Goal: Information Seeking & Learning: Learn about a topic

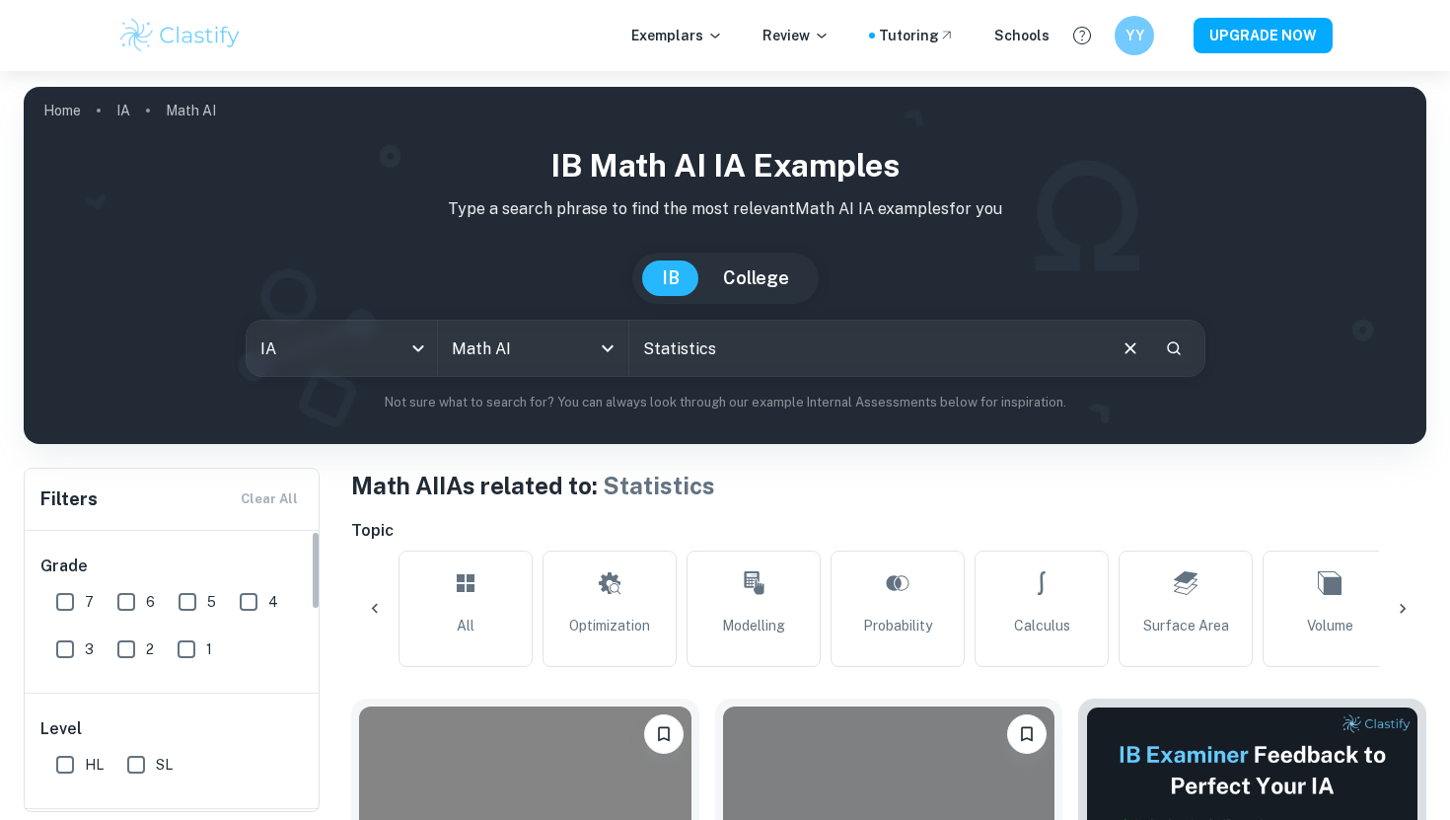
scroll to position [0, 67]
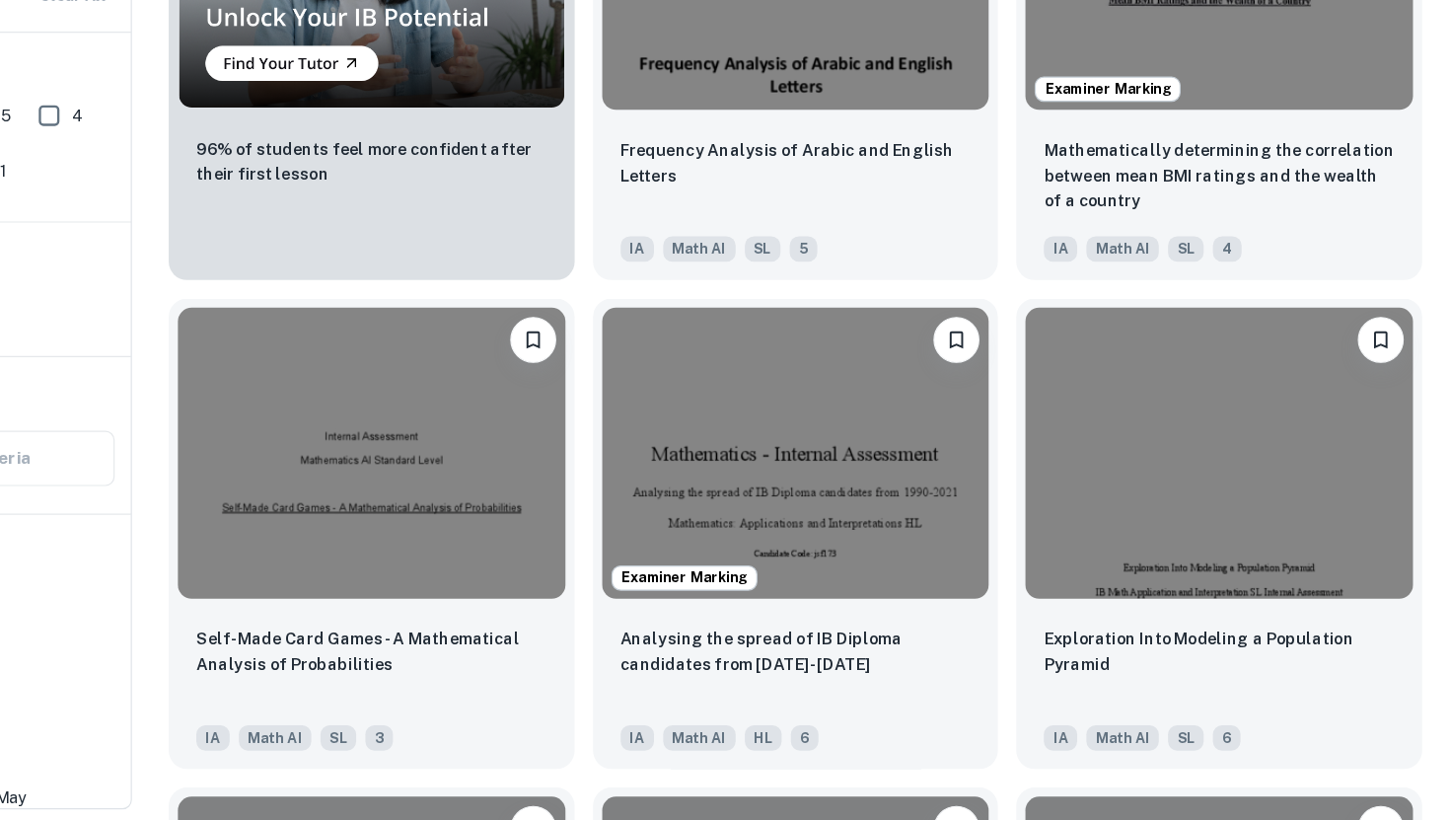
scroll to position [1582, 0]
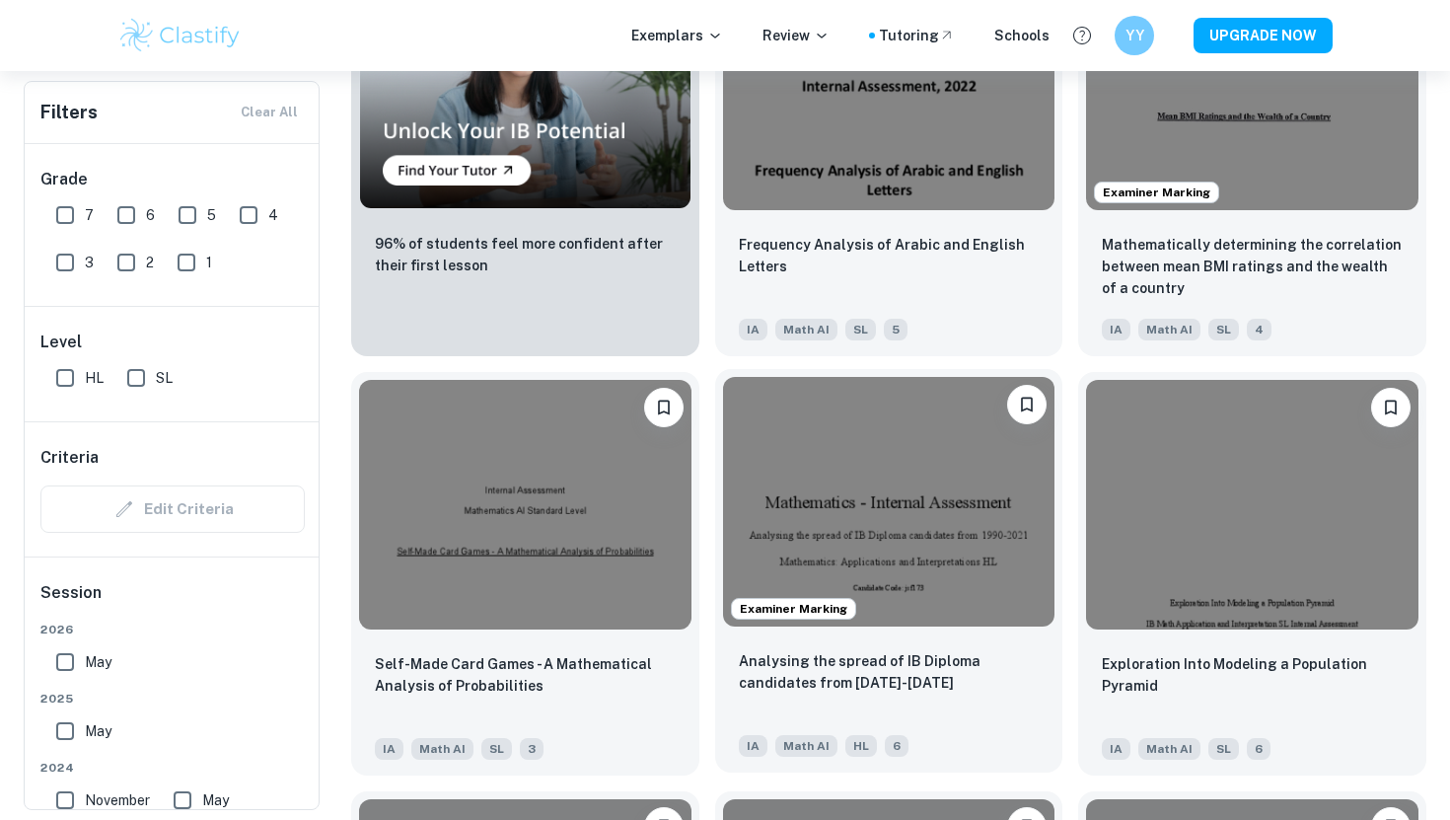
click at [819, 542] on img at bounding box center [889, 501] width 332 height 249
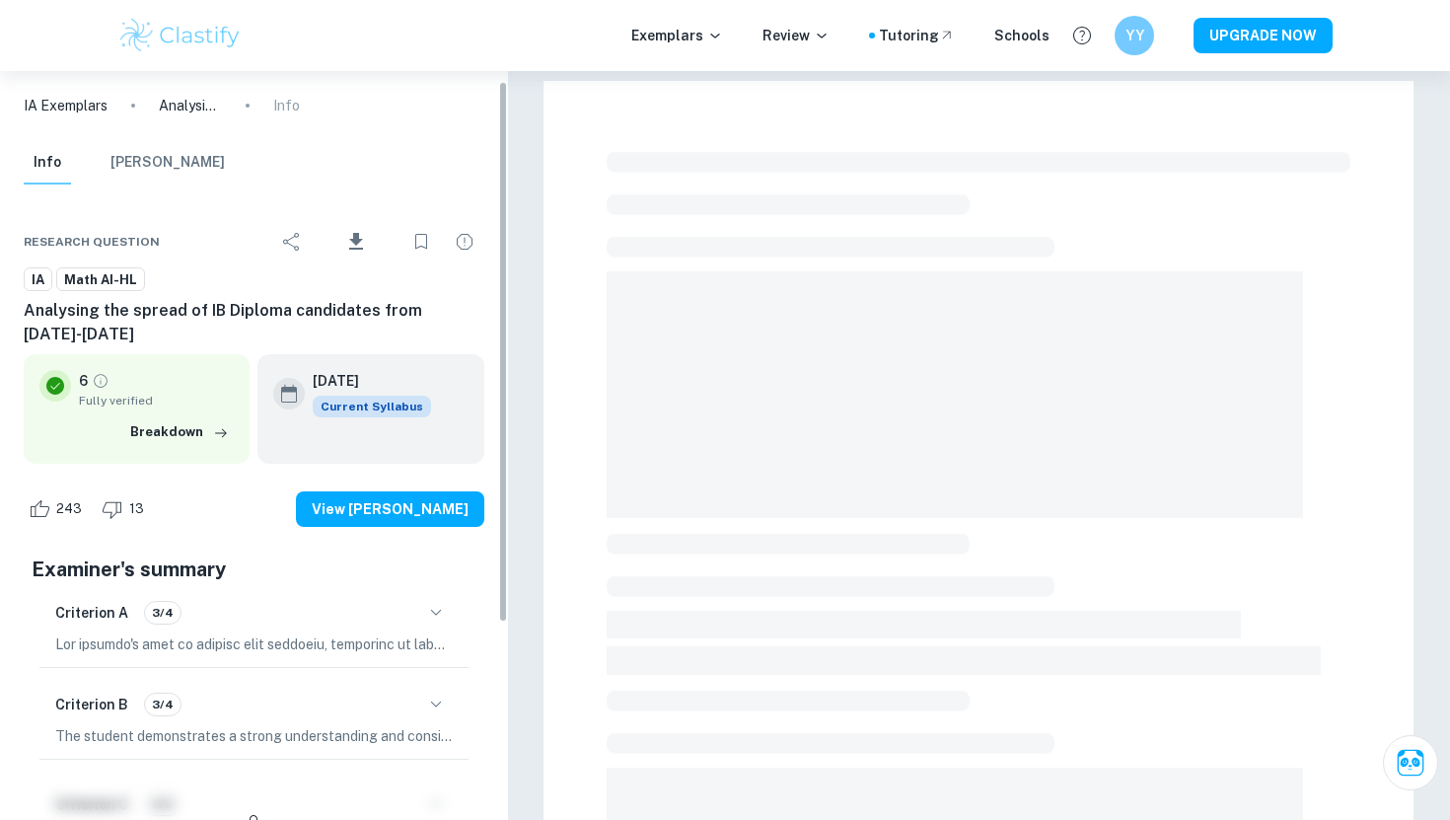
scroll to position [97, 0]
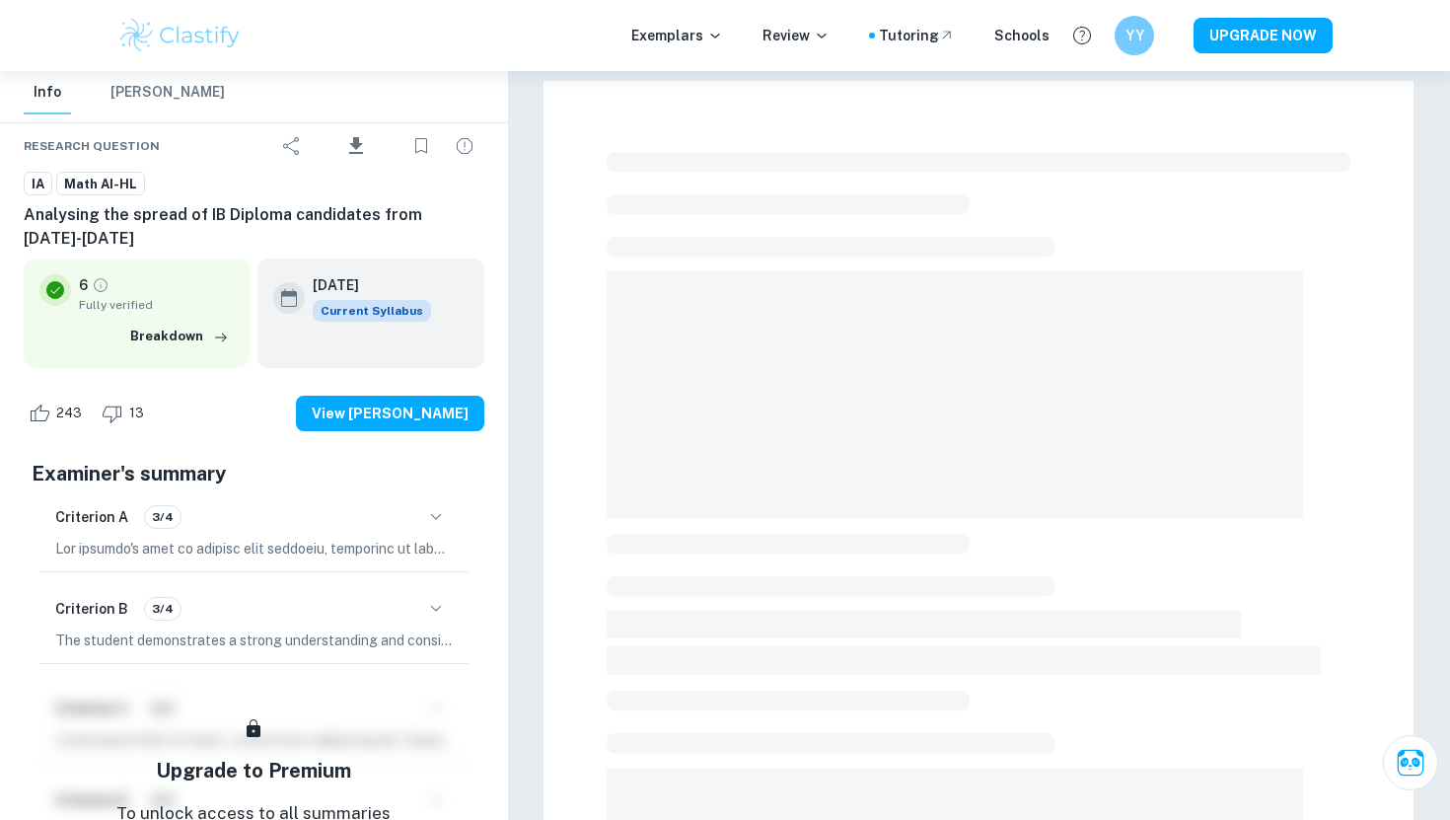
click at [421, 512] on button "button" at bounding box center [436, 517] width 34 height 34
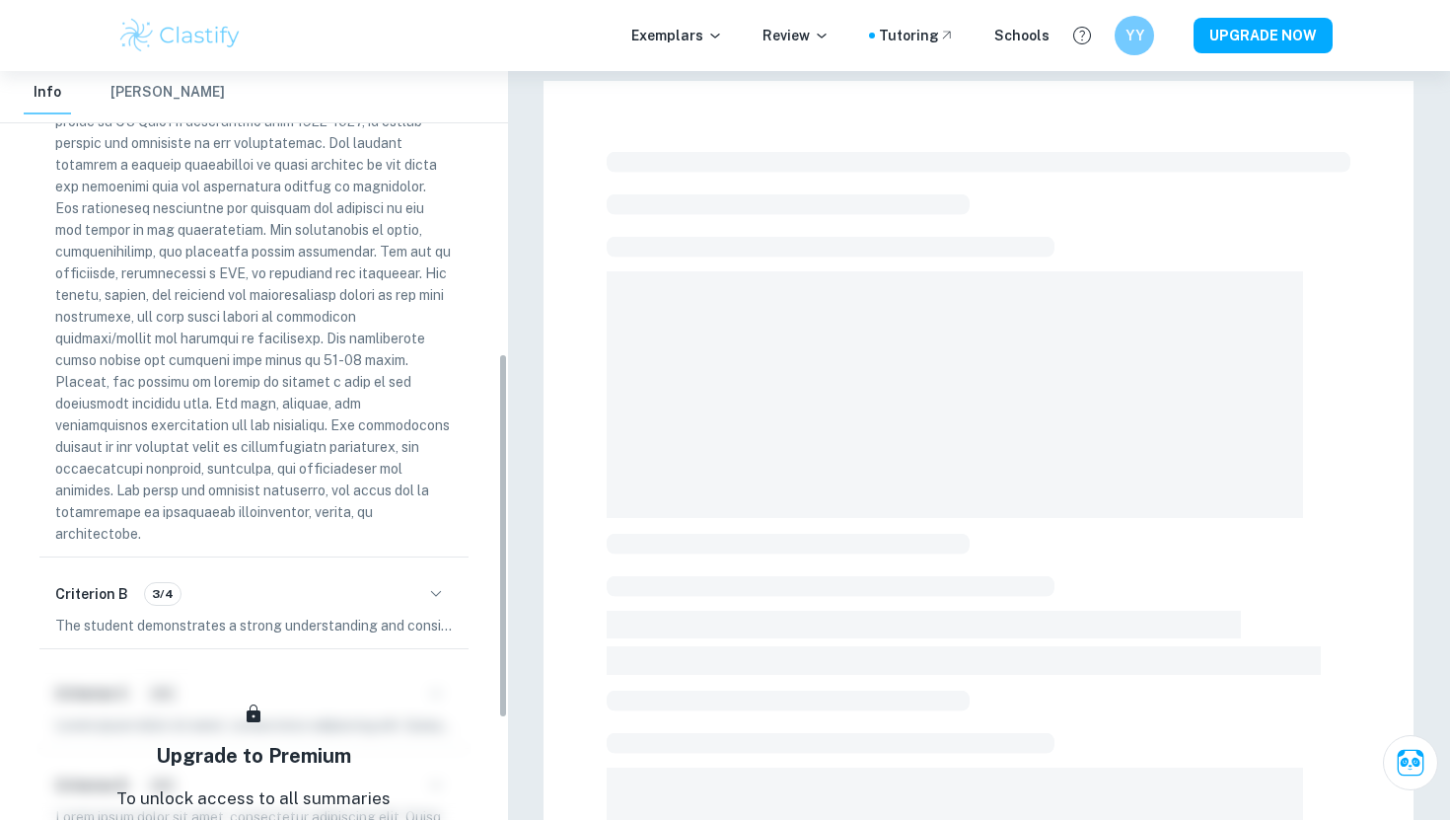
scroll to position [412, 0]
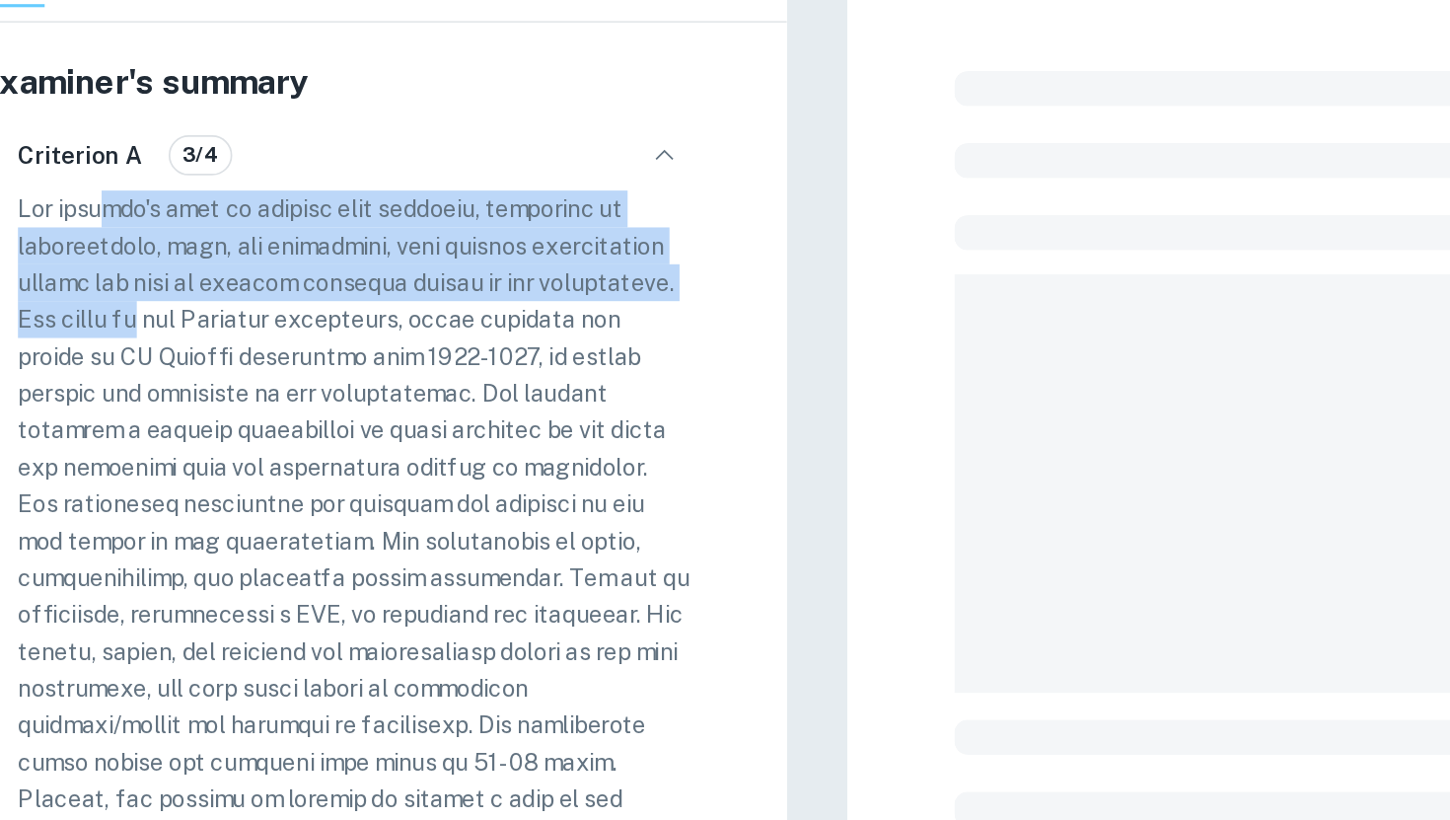
drag, startPoint x: 116, startPoint y: 240, endPoint x: 131, endPoint y: 307, distance: 68.7
click at [131, 306] on p at bounding box center [254, 482] width 398 height 521
click at [131, 307] on p at bounding box center [254, 482] width 398 height 521
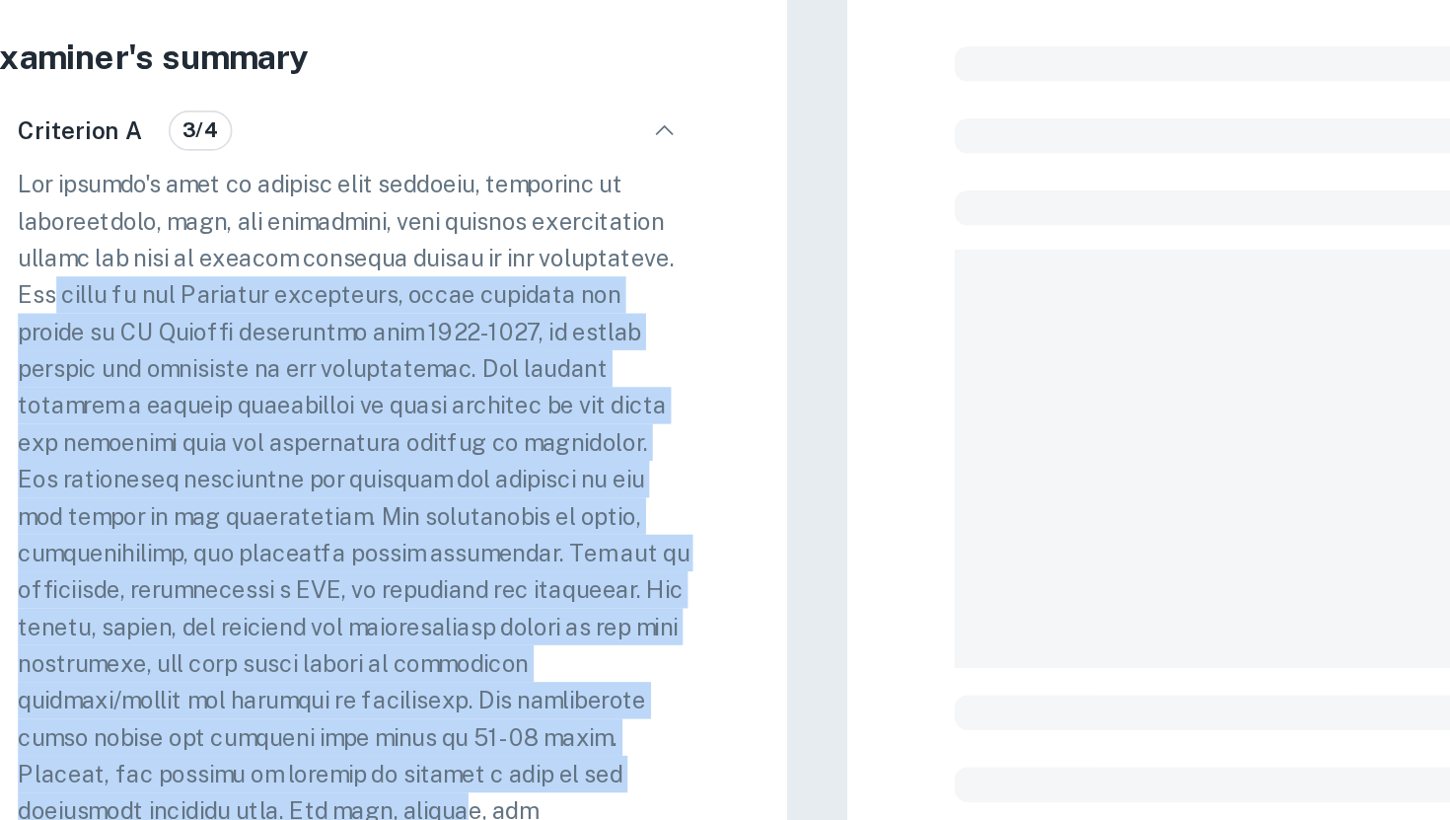
drag, startPoint x: 77, startPoint y: 305, endPoint x: 251, endPoint y: 607, distance: 348.2
click at [251, 607] on p at bounding box center [254, 482] width 398 height 521
click at [219, 533] on p at bounding box center [254, 482] width 398 height 521
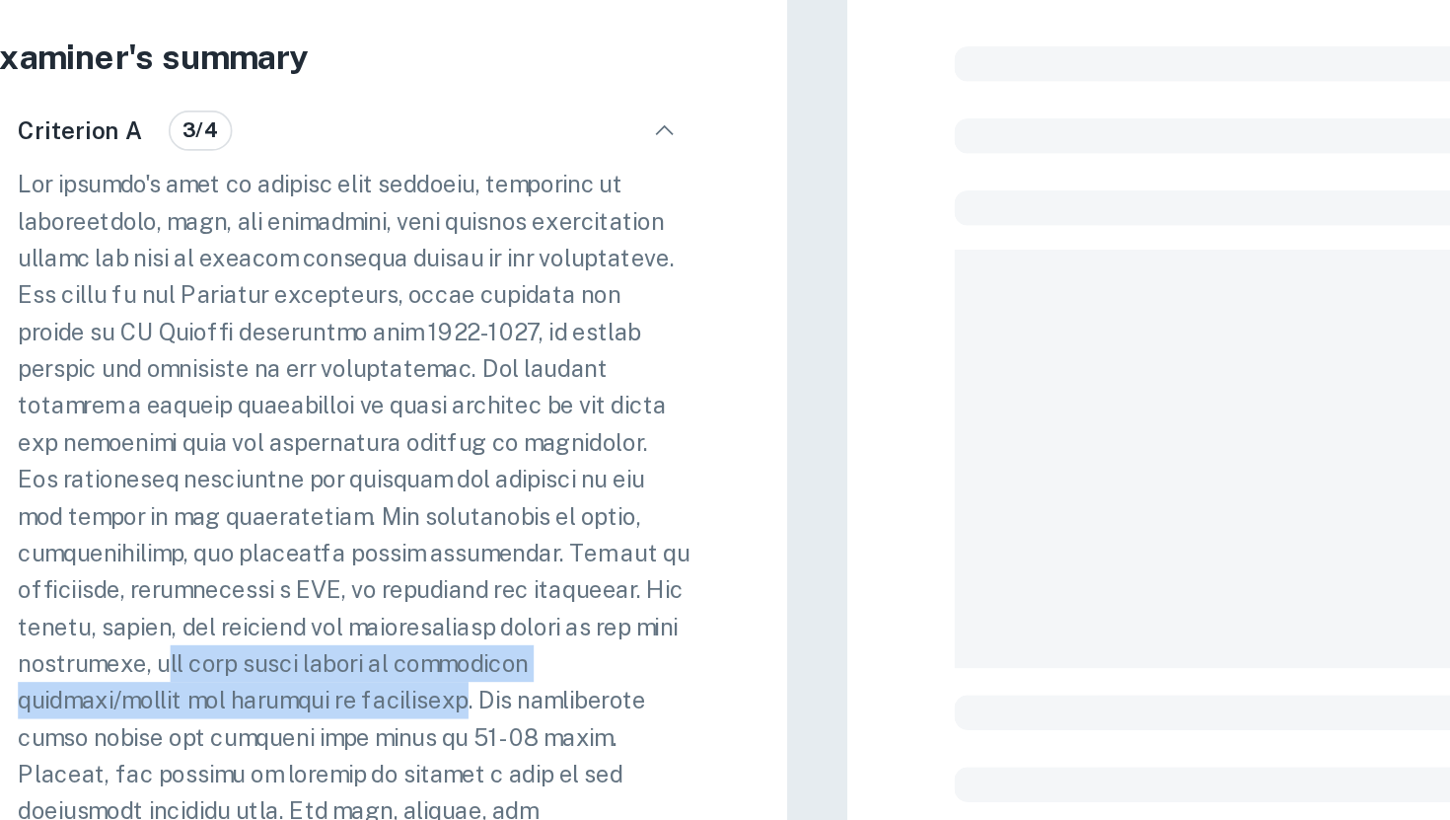
drag, startPoint x: 176, startPoint y: 520, endPoint x: 339, endPoint y: 544, distance: 165.6
click at [339, 544] on p at bounding box center [254, 482] width 398 height 521
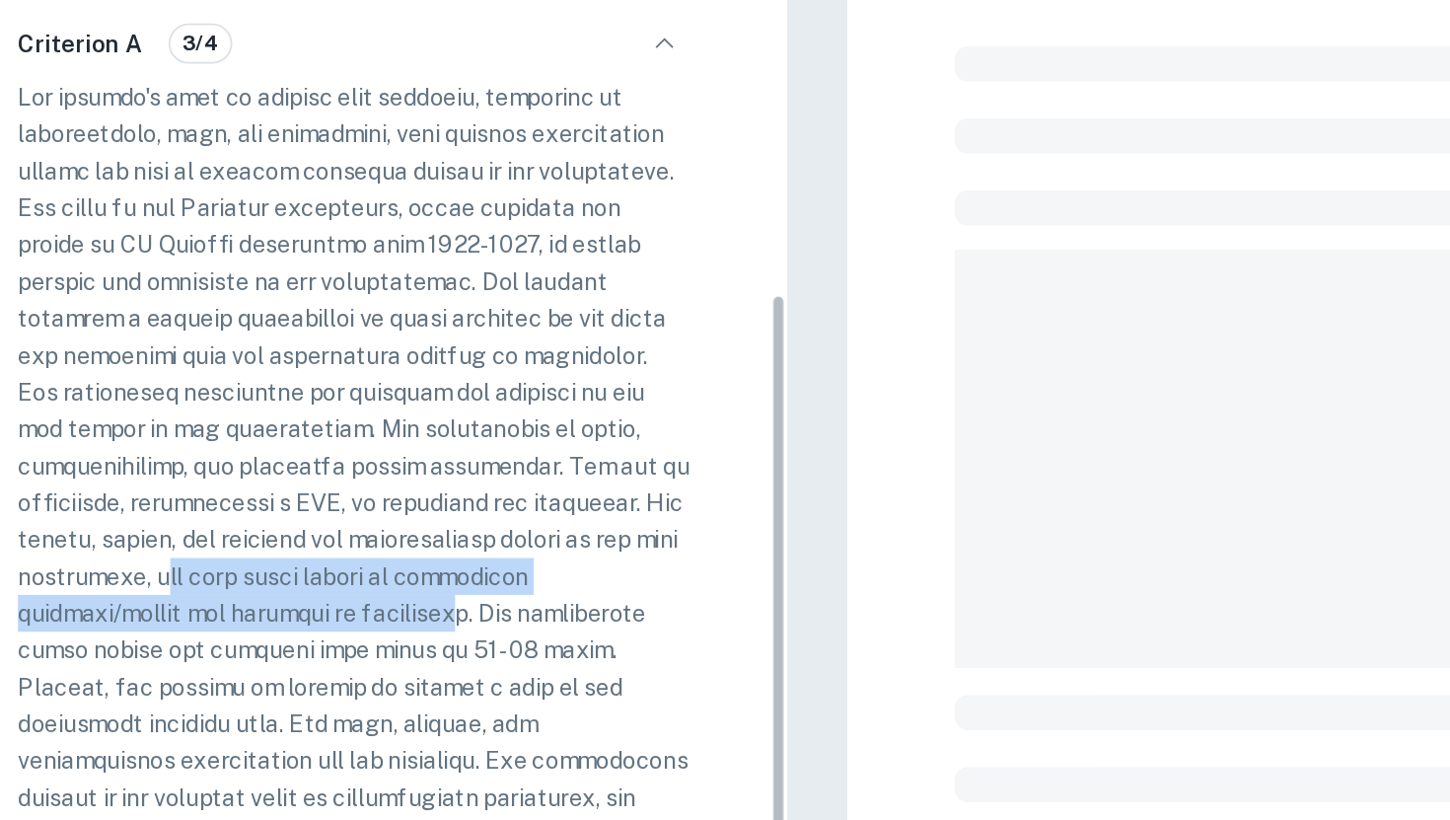
scroll to position [464, 0]
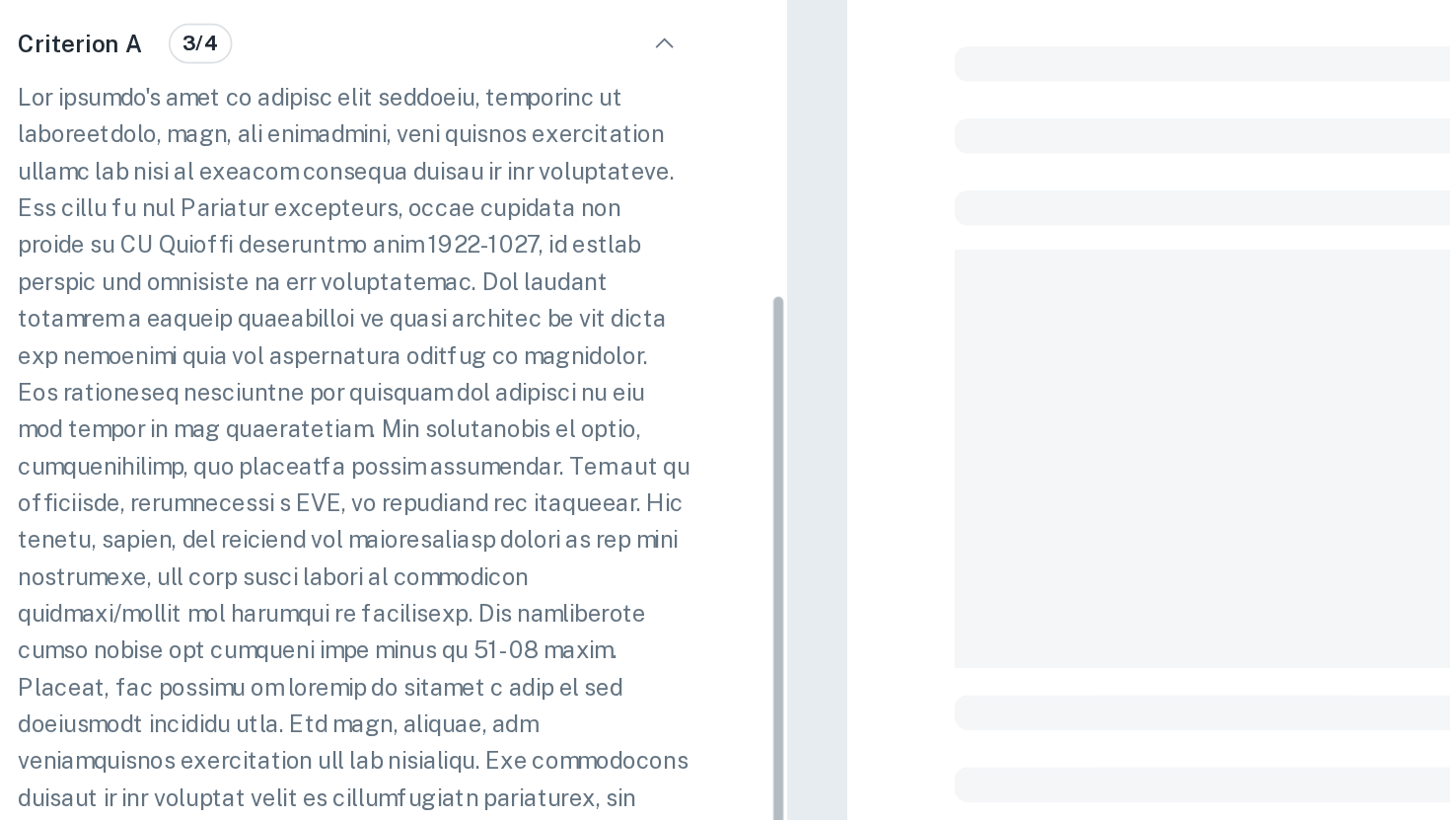
click at [337, 544] on p at bounding box center [254, 431] width 398 height 521
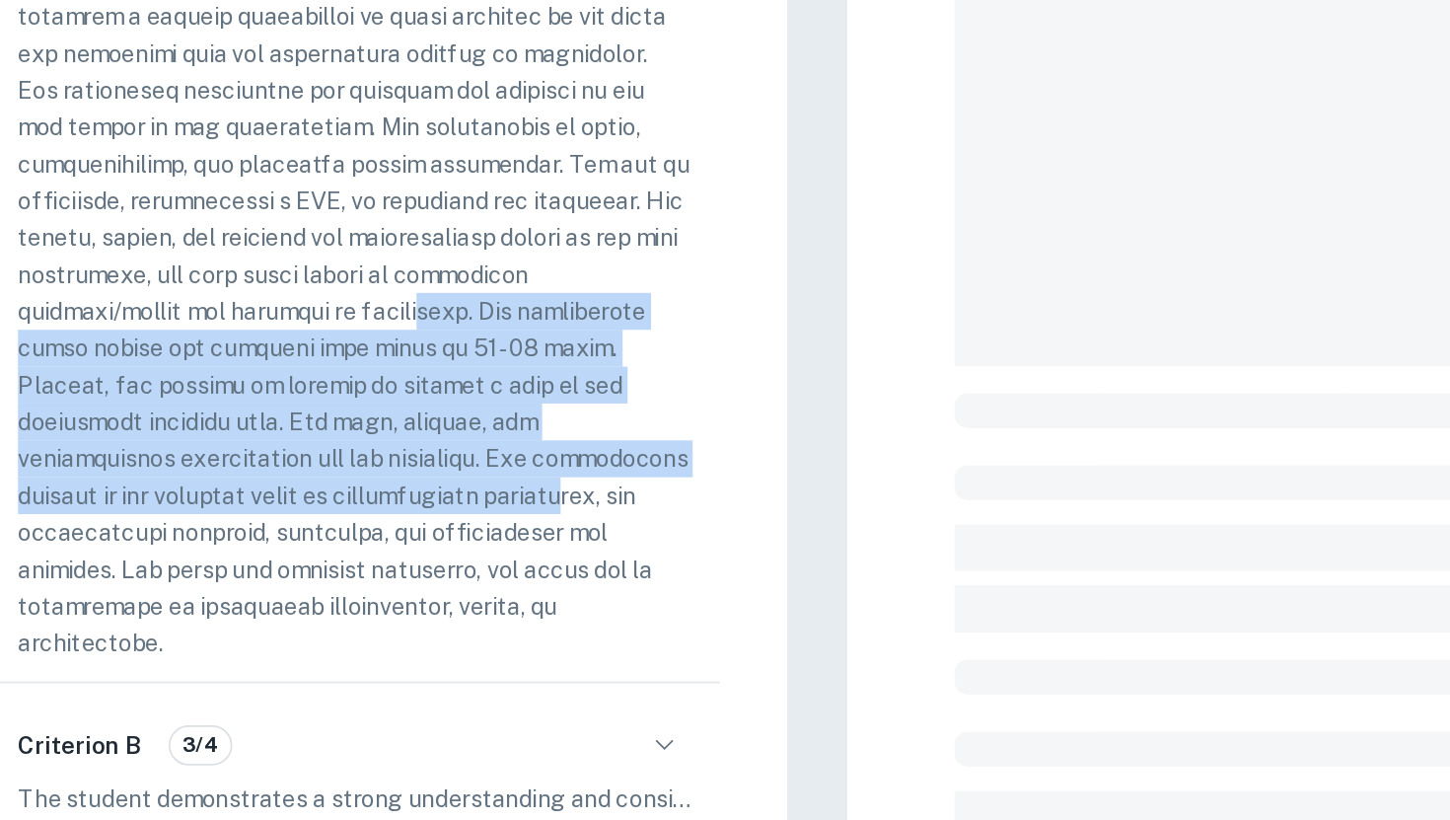
drag, startPoint x: 318, startPoint y: 476, endPoint x: 329, endPoint y: 598, distance: 121.9
click at [329, 598] on p at bounding box center [254, 431] width 398 height 521
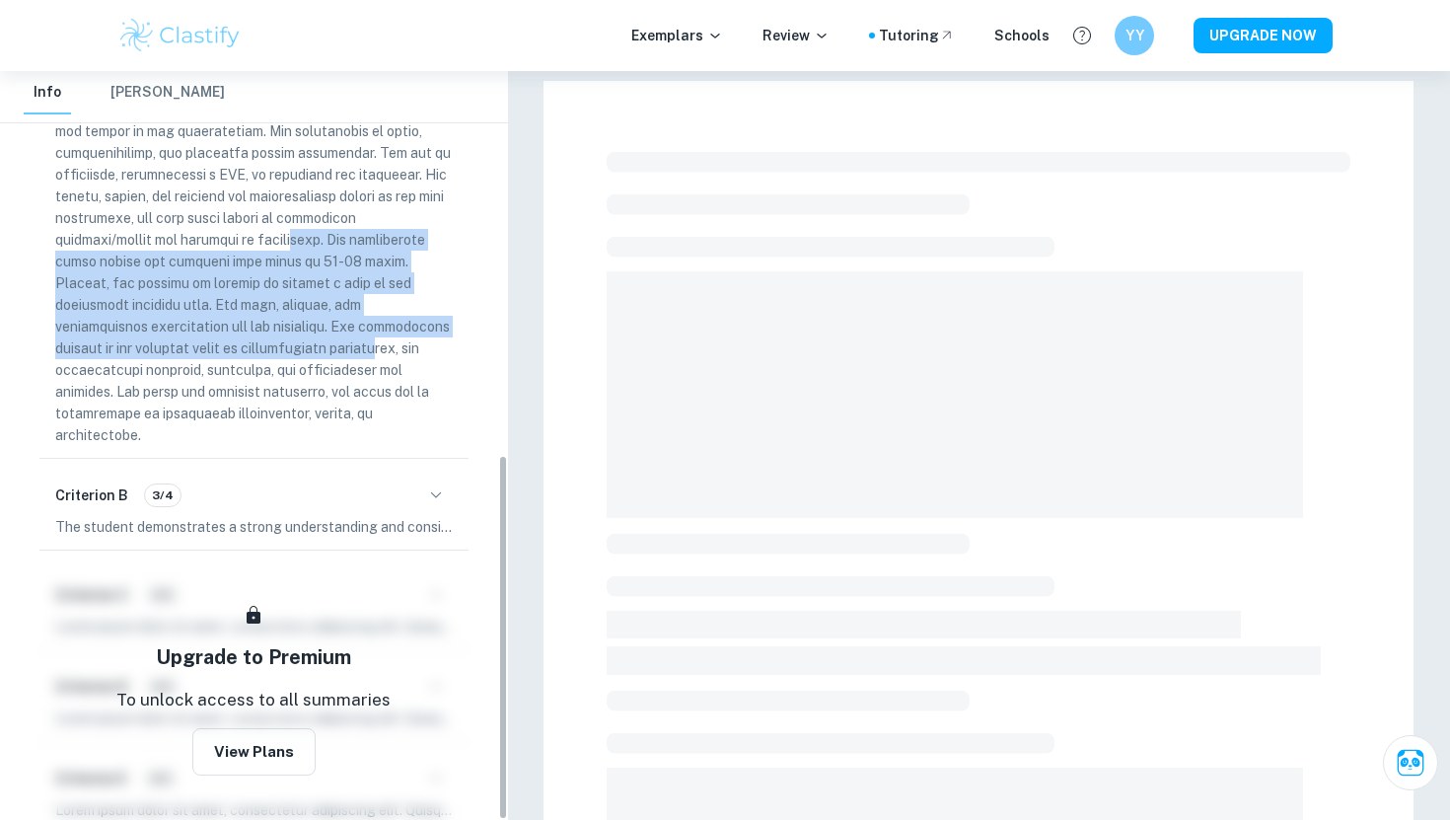
scroll to position [785, 0]
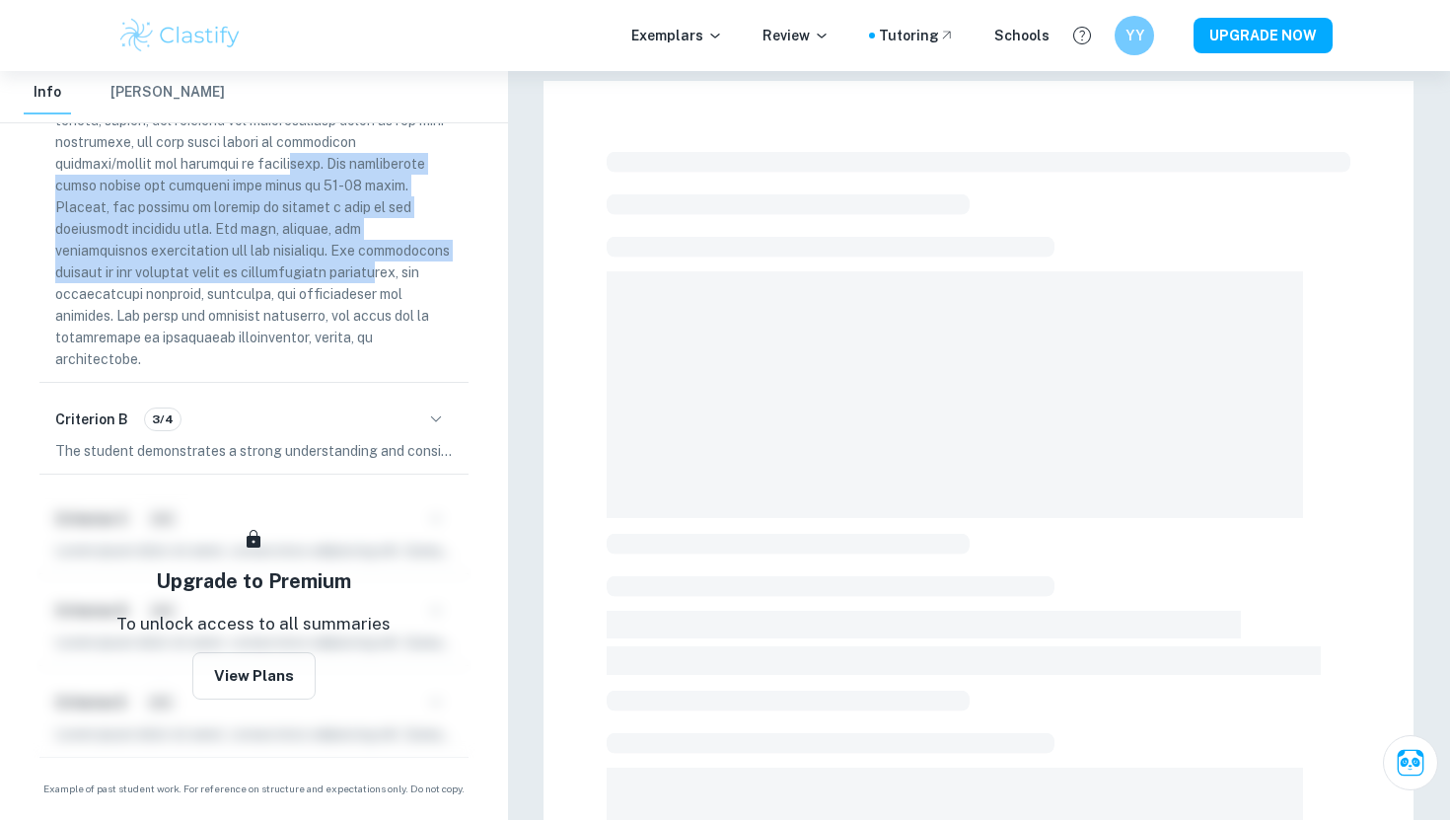
click at [443, 416] on icon "button" at bounding box center [436, 419] width 24 height 24
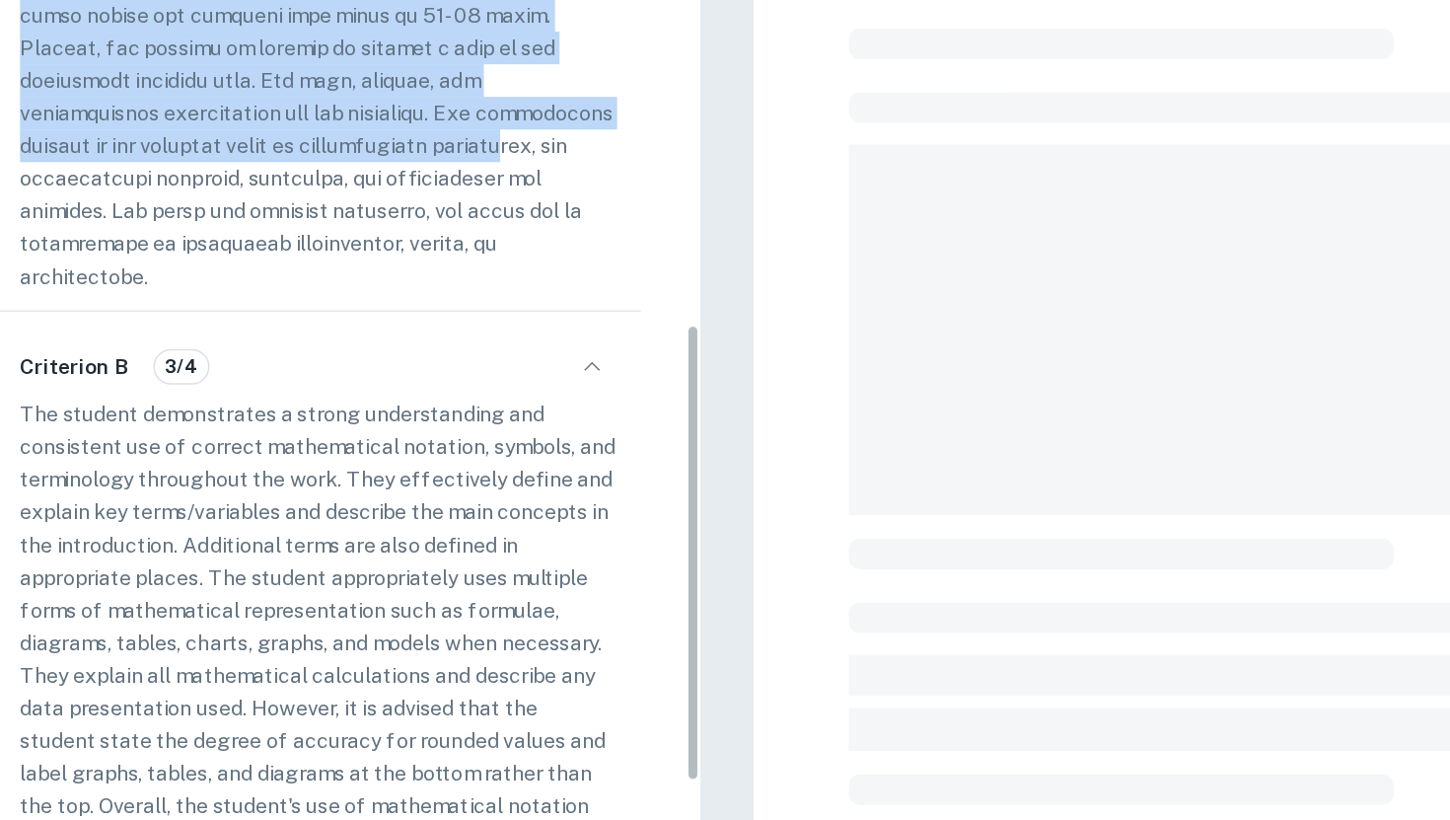
scroll to position [865, 0]
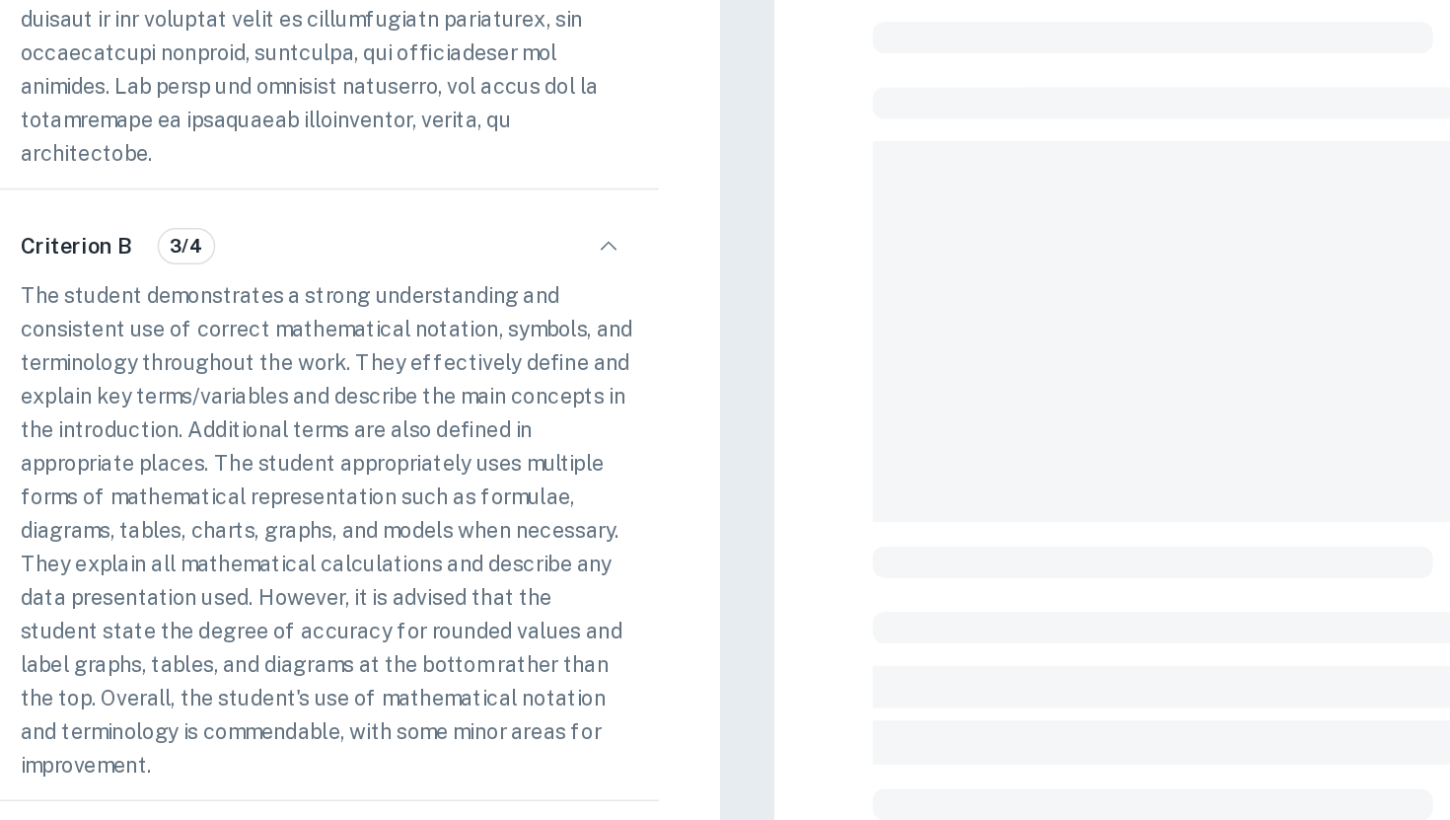
click at [101, 390] on p "The student demonstrates a strong understanding and consistent use of correct m…" at bounding box center [254, 523] width 398 height 326
click at [125, 402] on p "The student demonstrates a strong understanding and consistent use of correct m…" at bounding box center [254, 523] width 398 height 326
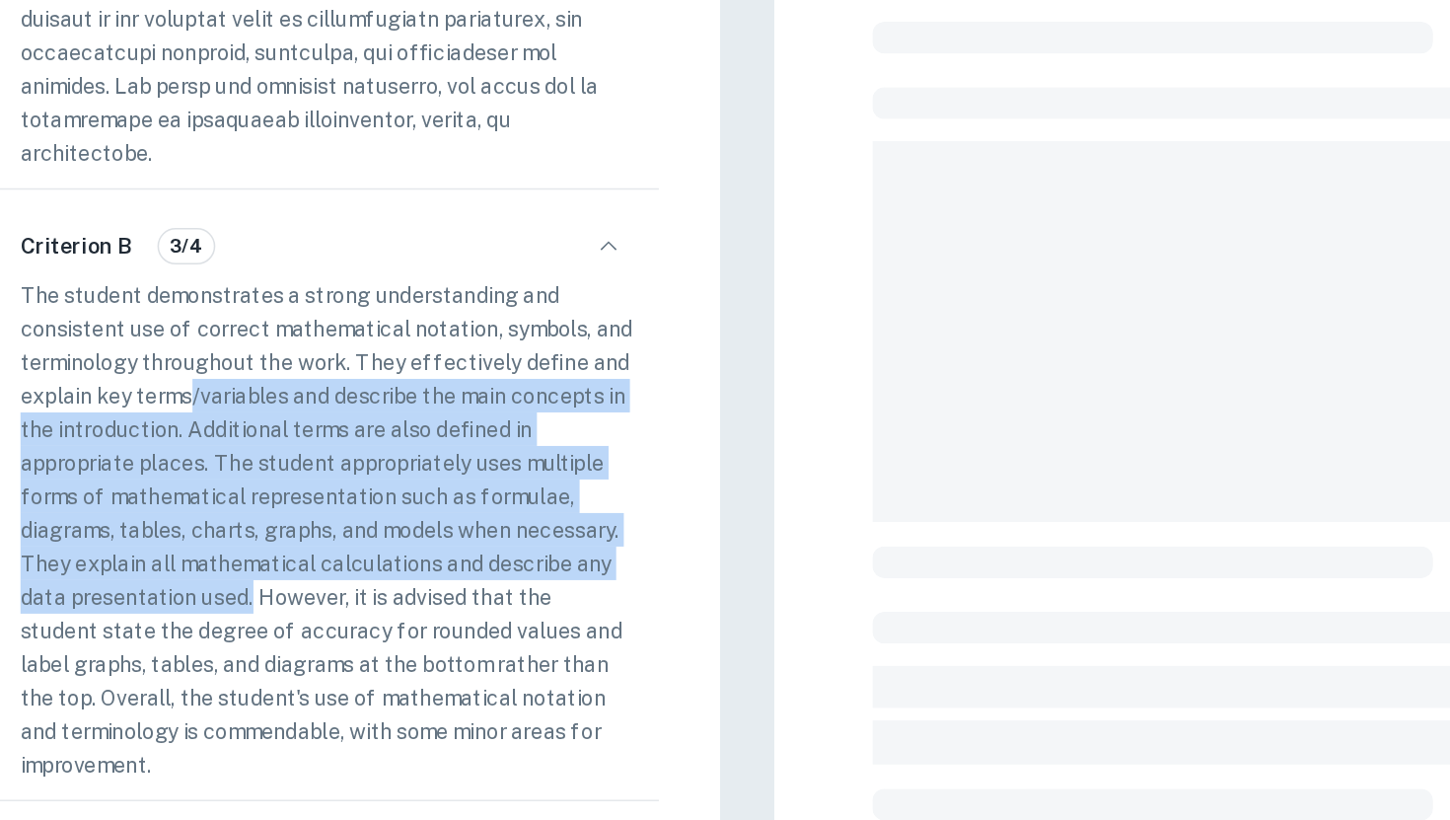
drag, startPoint x: 165, startPoint y: 443, endPoint x: 206, endPoint y: 573, distance: 136.6
click at [206, 573] on p "The student demonstrates a strong understanding and consistent use of correct m…" at bounding box center [254, 523] width 398 height 326
click at [432, 346] on icon "button" at bounding box center [436, 339] width 24 height 24
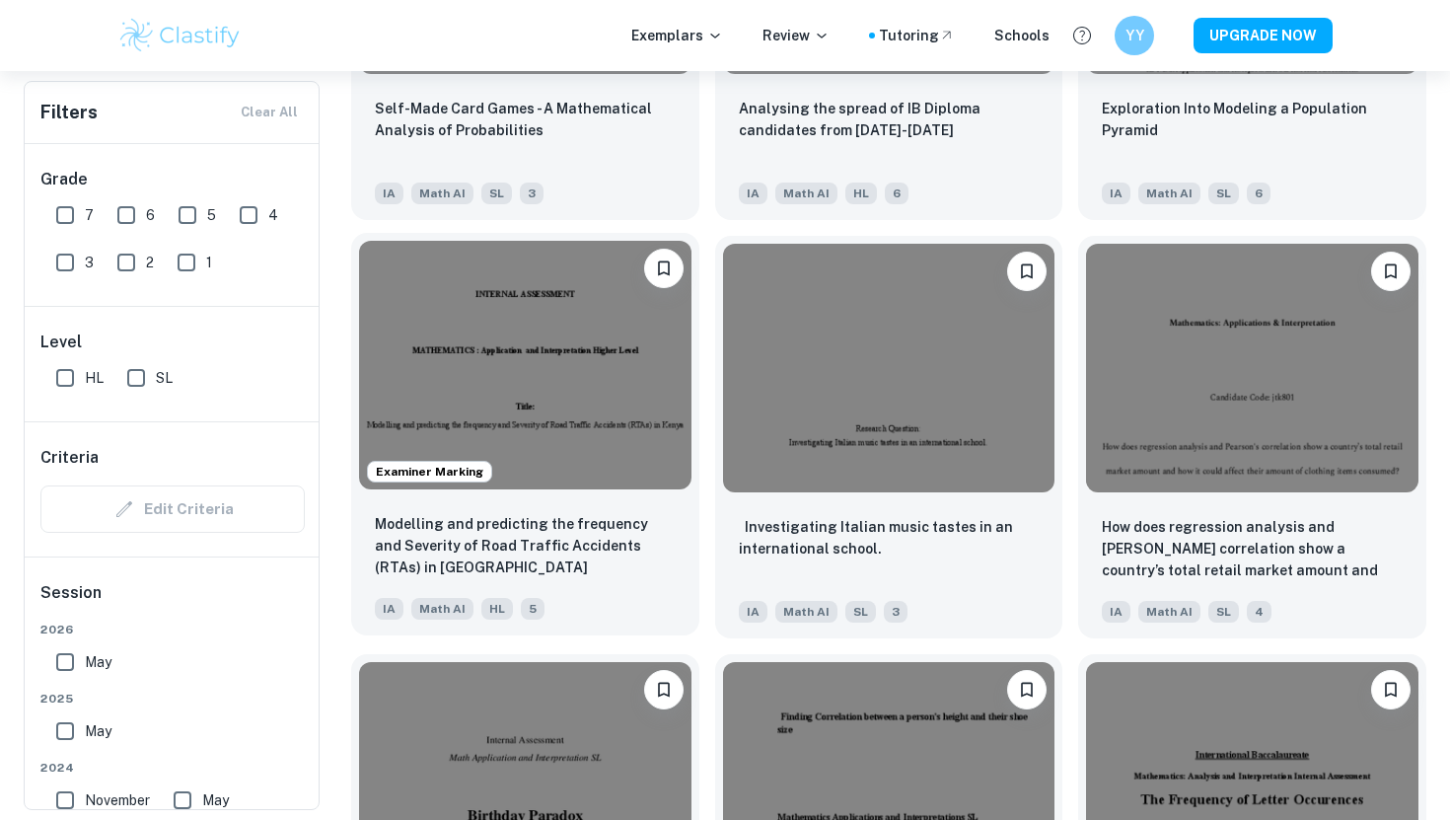
scroll to position [2537, 0]
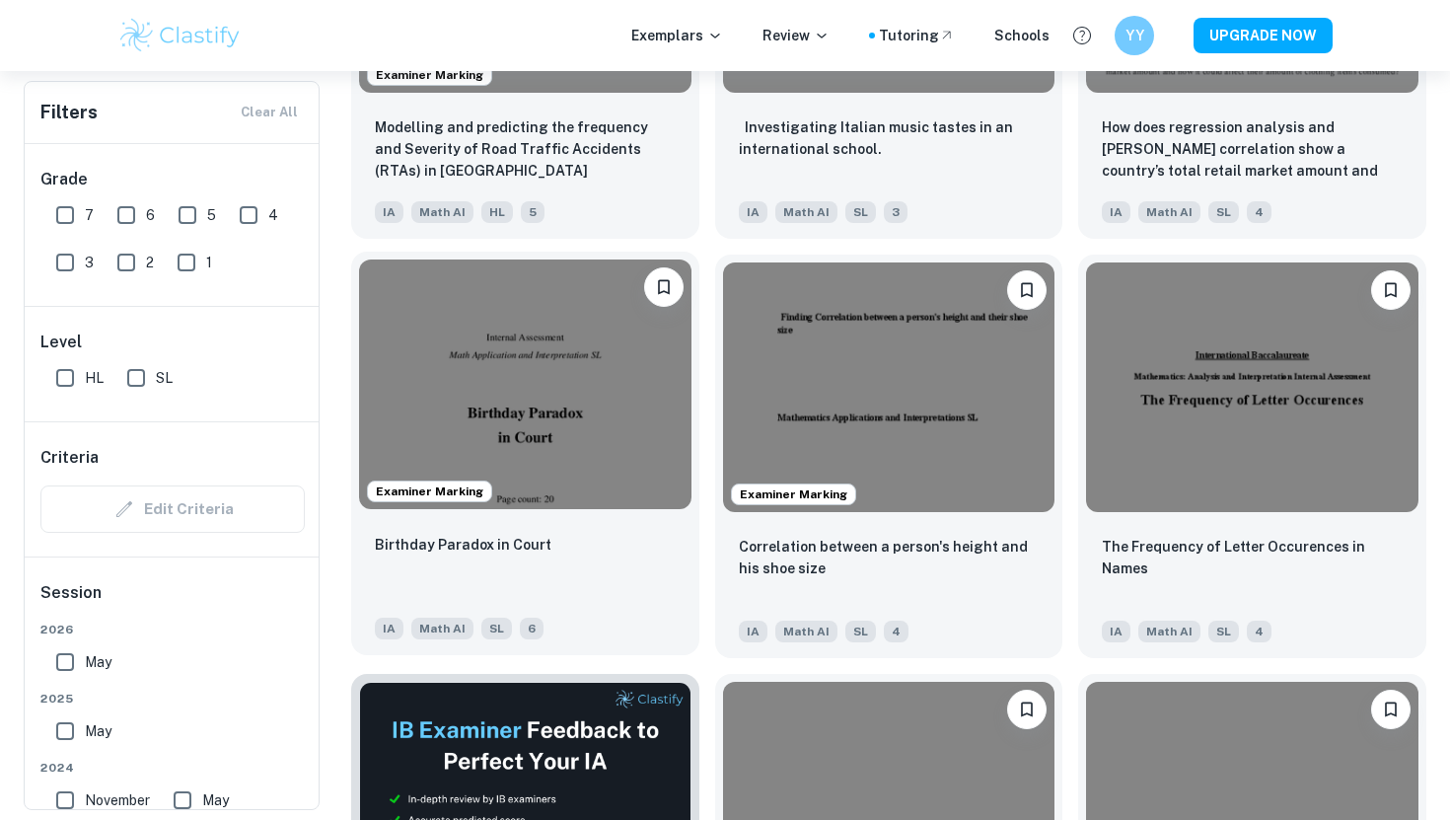
click at [544, 456] on img at bounding box center [525, 383] width 332 height 249
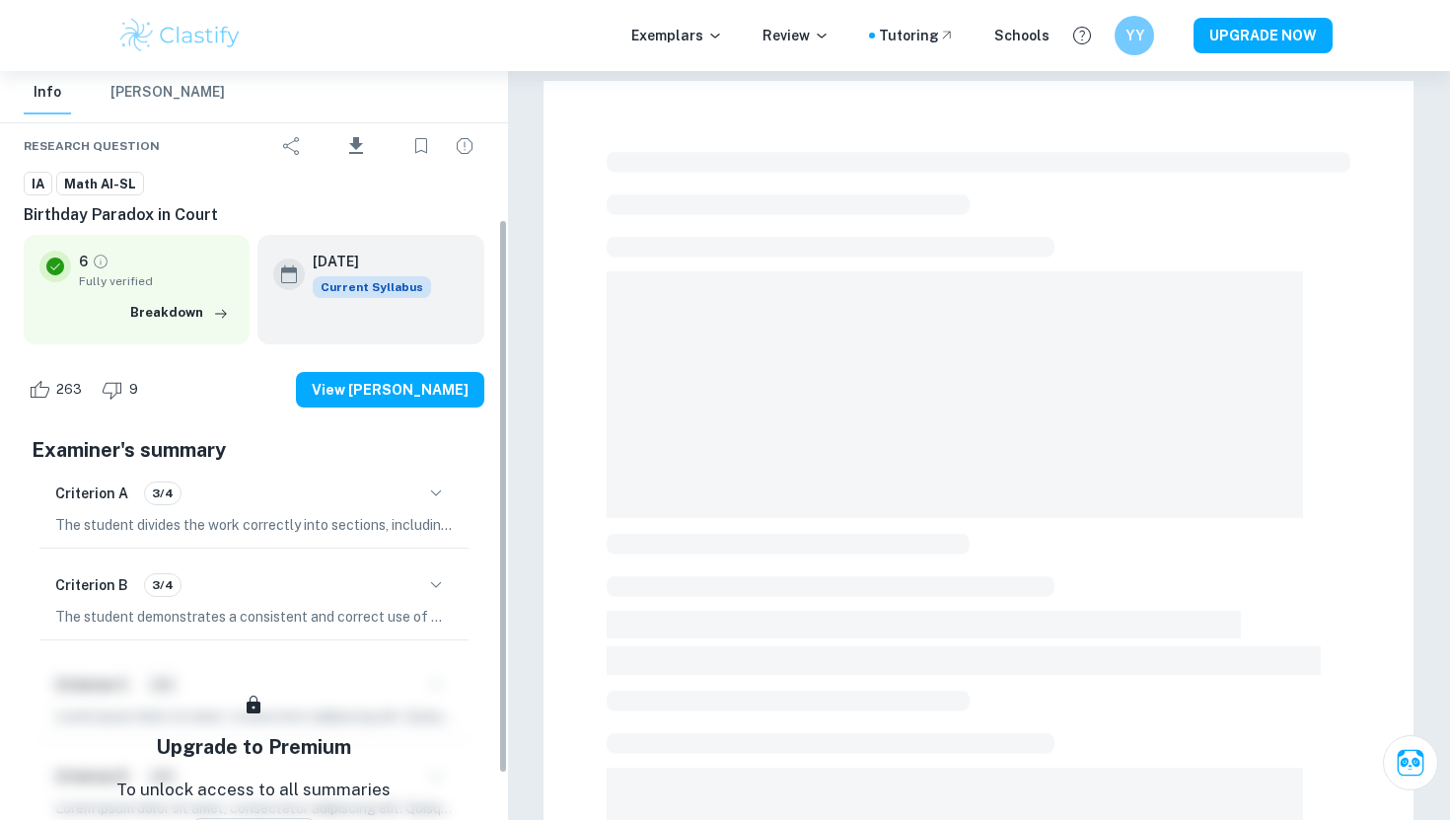
scroll to position [262, 0]
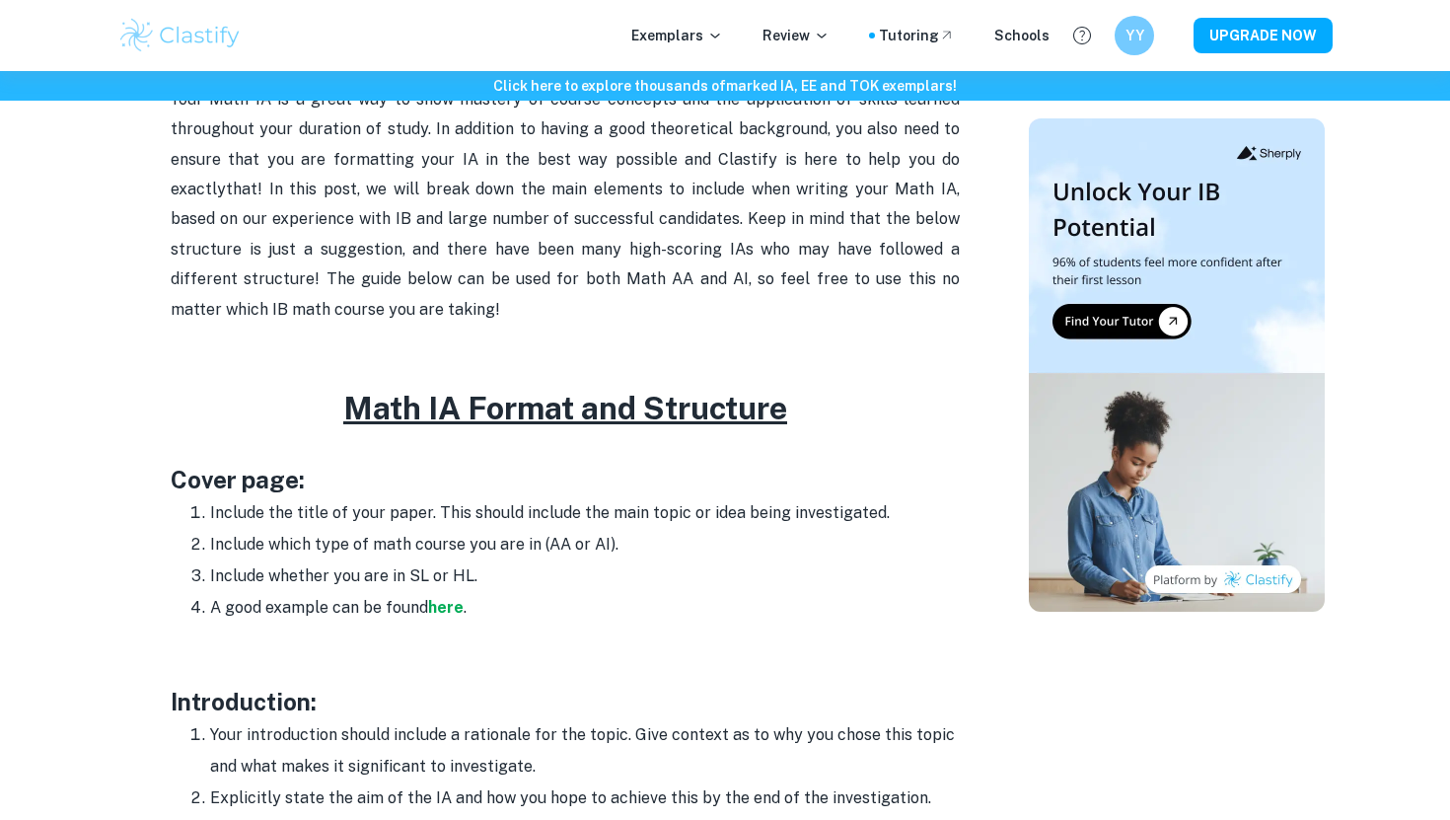
scroll to position [898, 0]
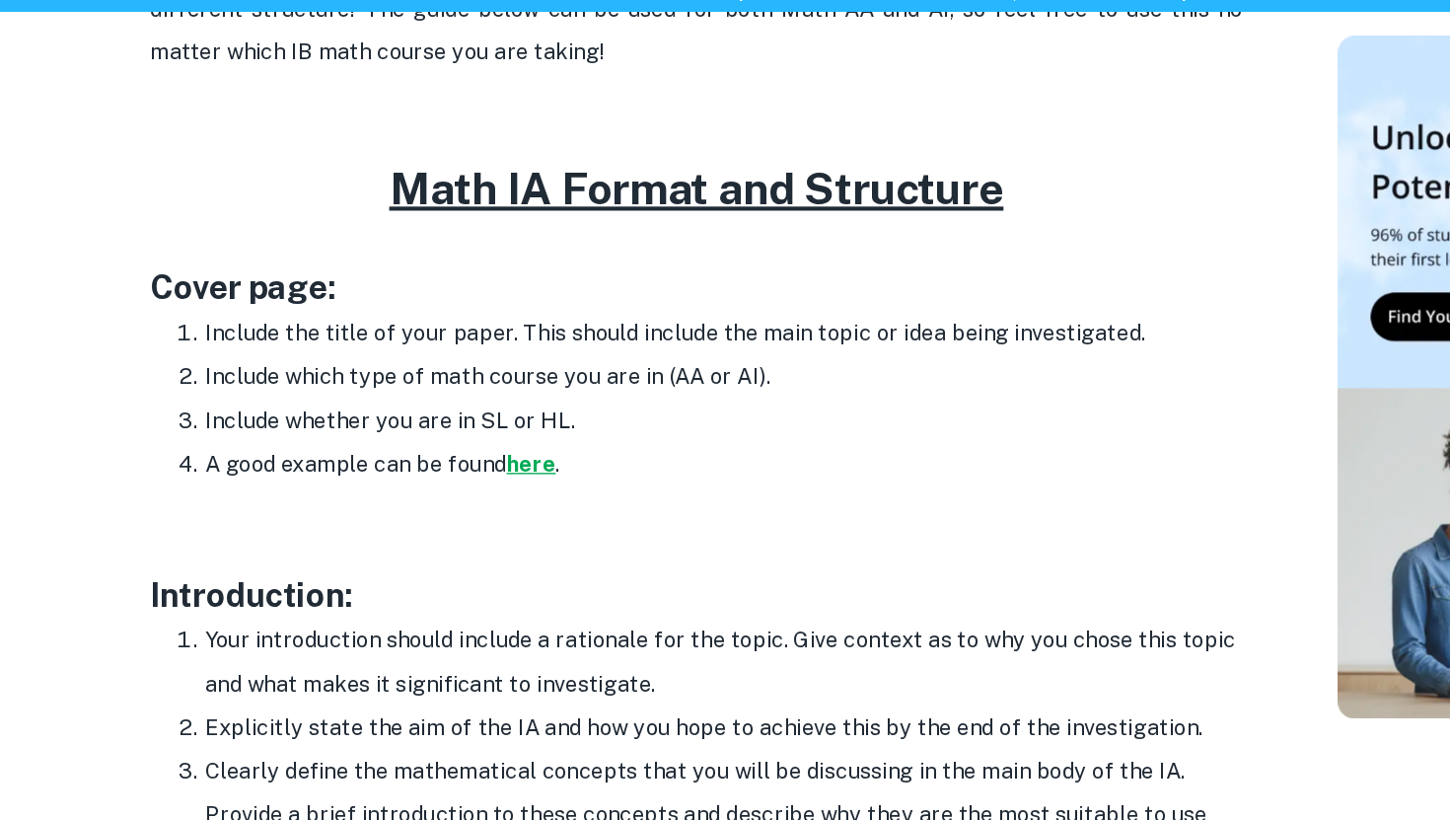
click at [443, 427] on strong "here" at bounding box center [446, 427] width 36 height 19
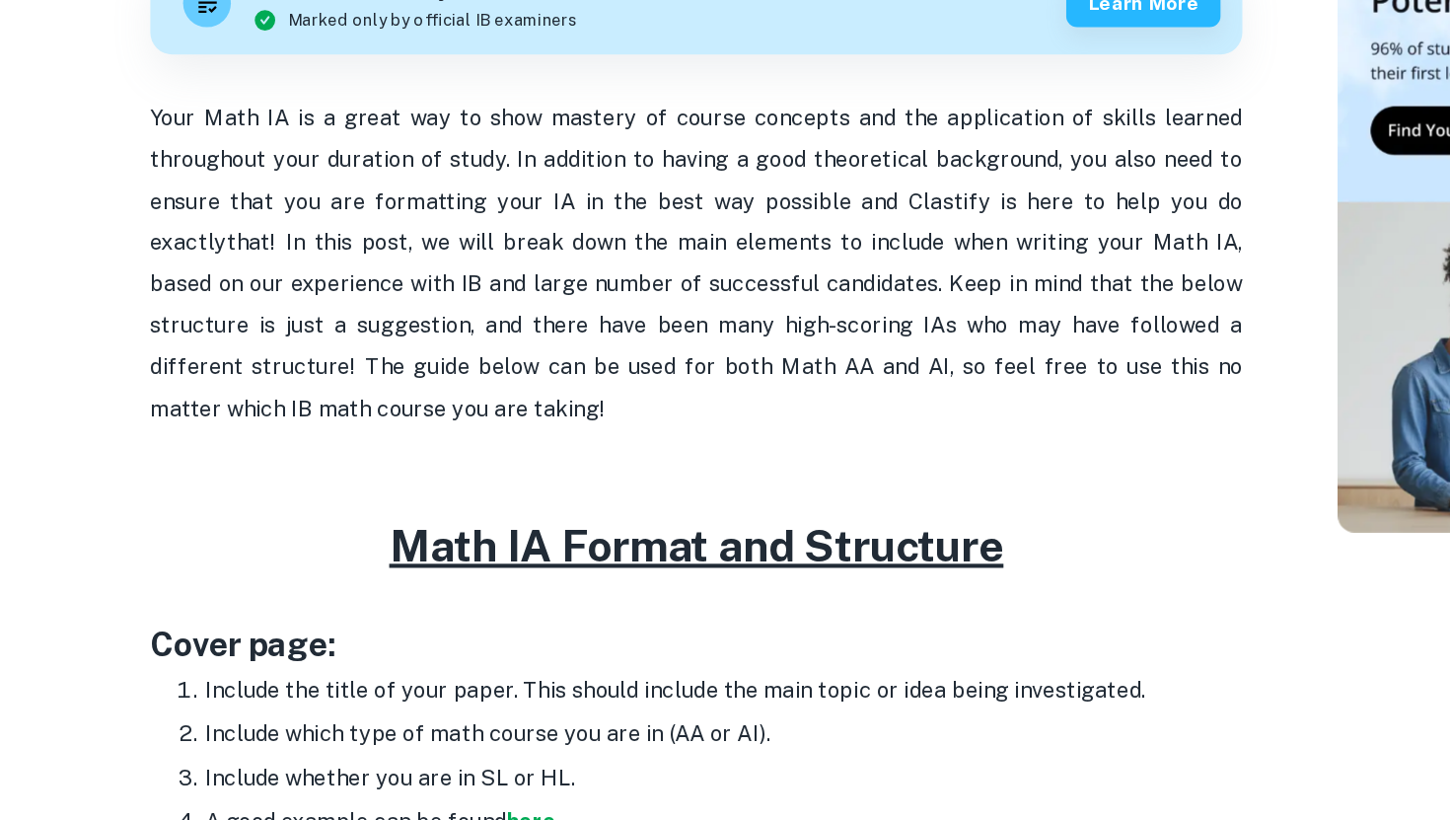
scroll to position [533, 0]
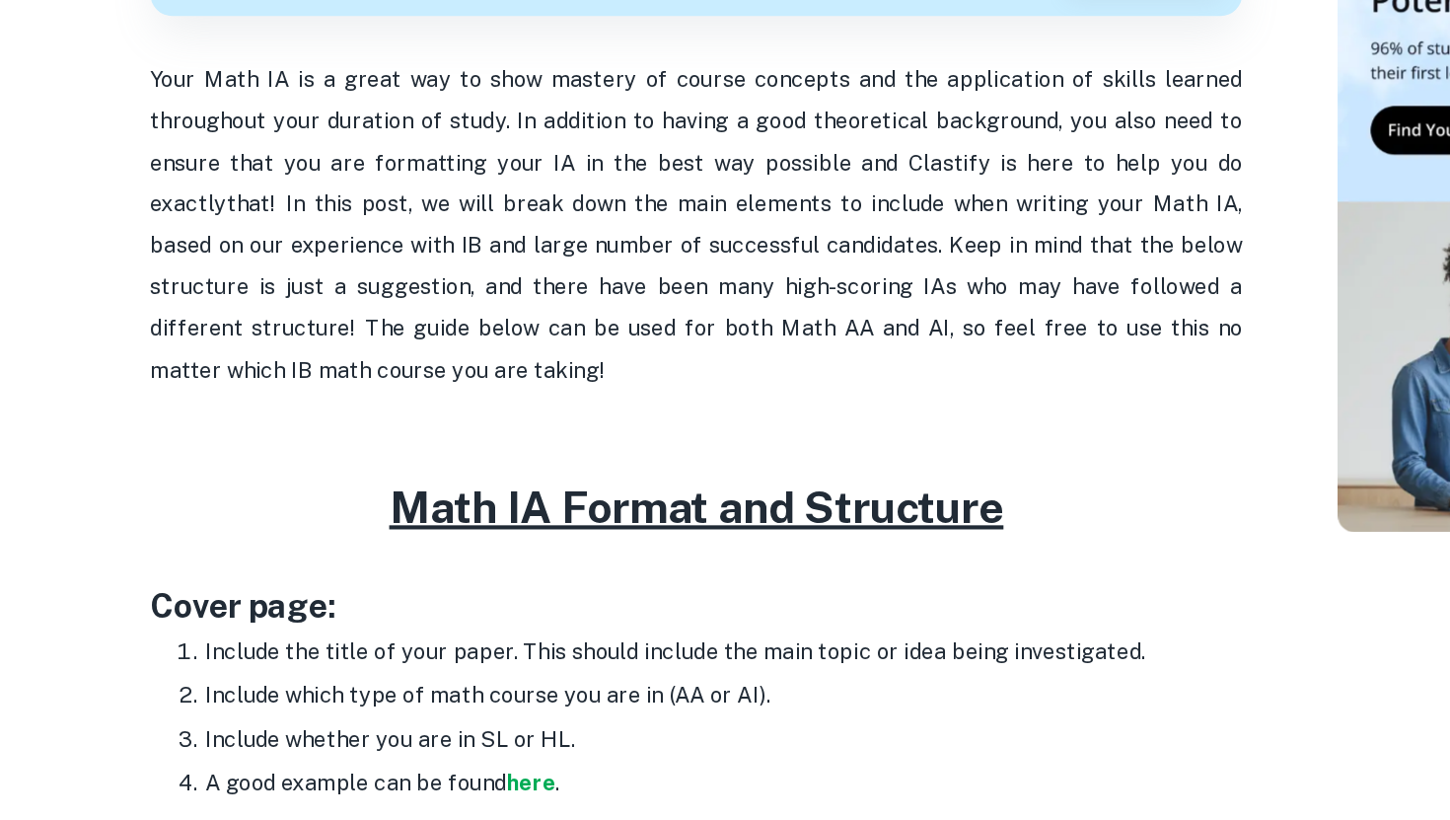
click at [606, 373] on span "that! In this post, we will break down the main elements to include when writin…" at bounding box center [565, 434] width 789 height 139
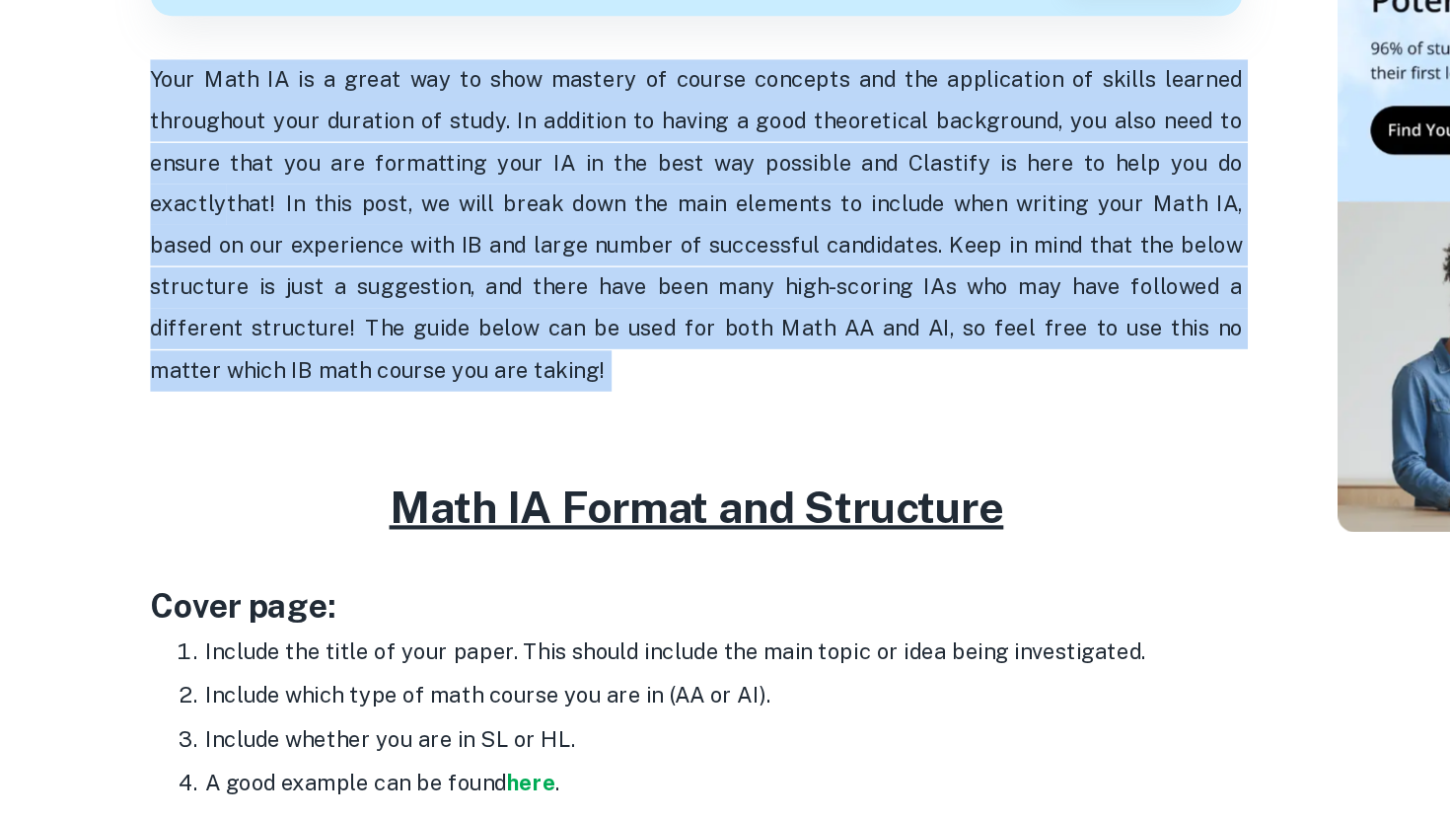
click at [606, 373] on span "that! In this post, we will break down the main elements to include when writin…" at bounding box center [565, 434] width 789 height 139
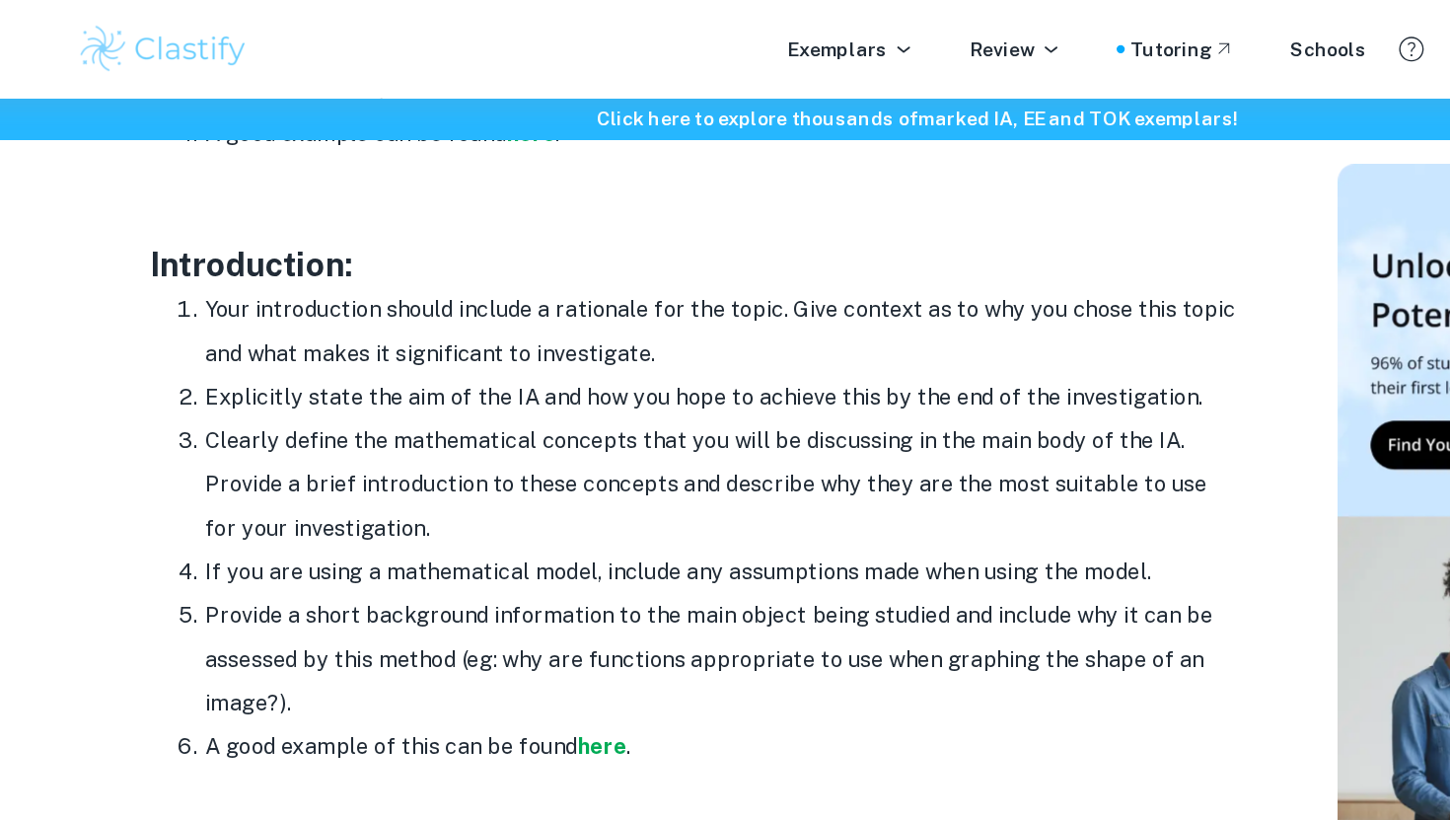
scroll to position [1228, 0]
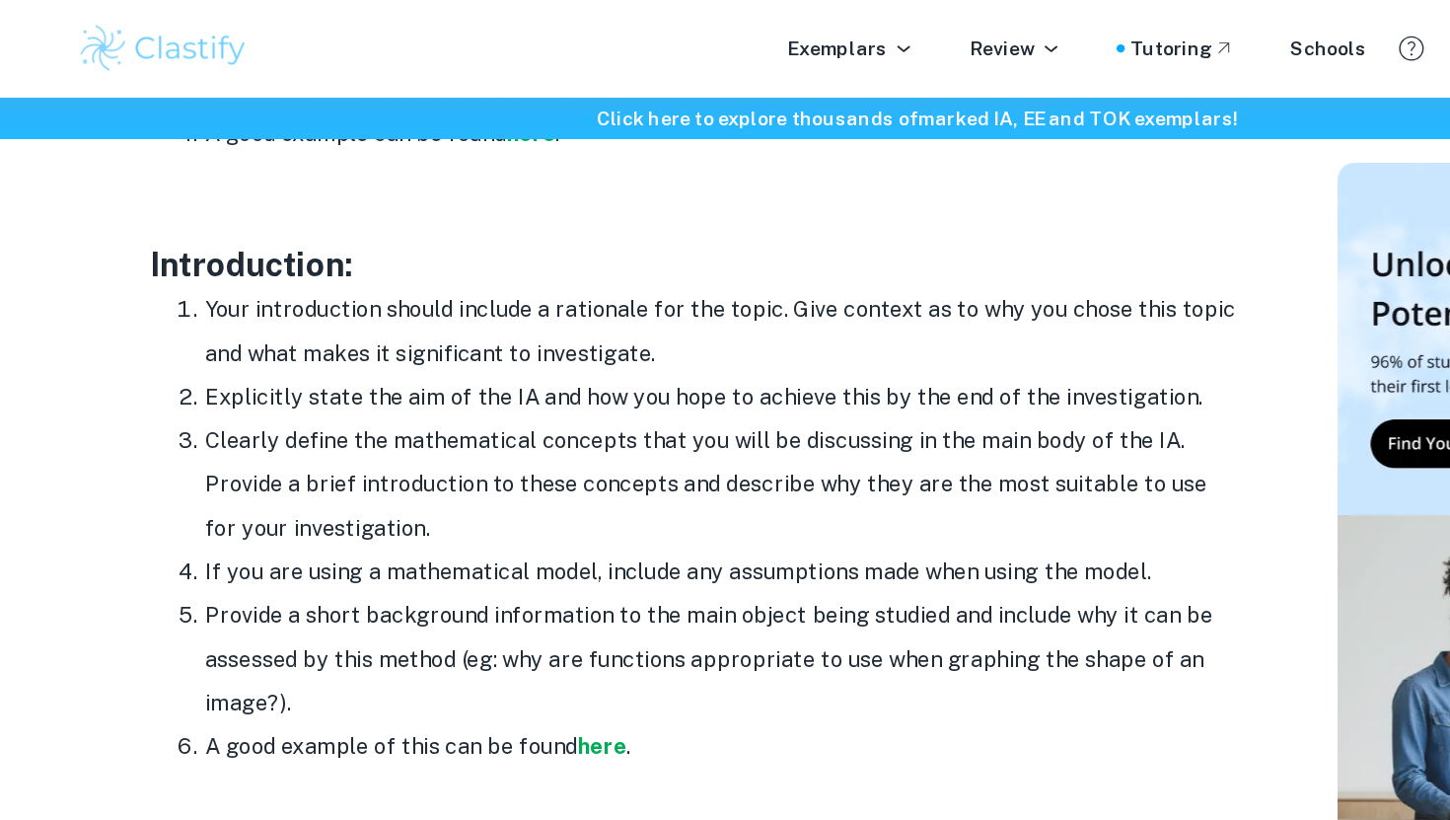
click at [556, 217] on li "Your introduction should include a rationale for the topic. Give context as to …" at bounding box center [585, 240] width 750 height 63
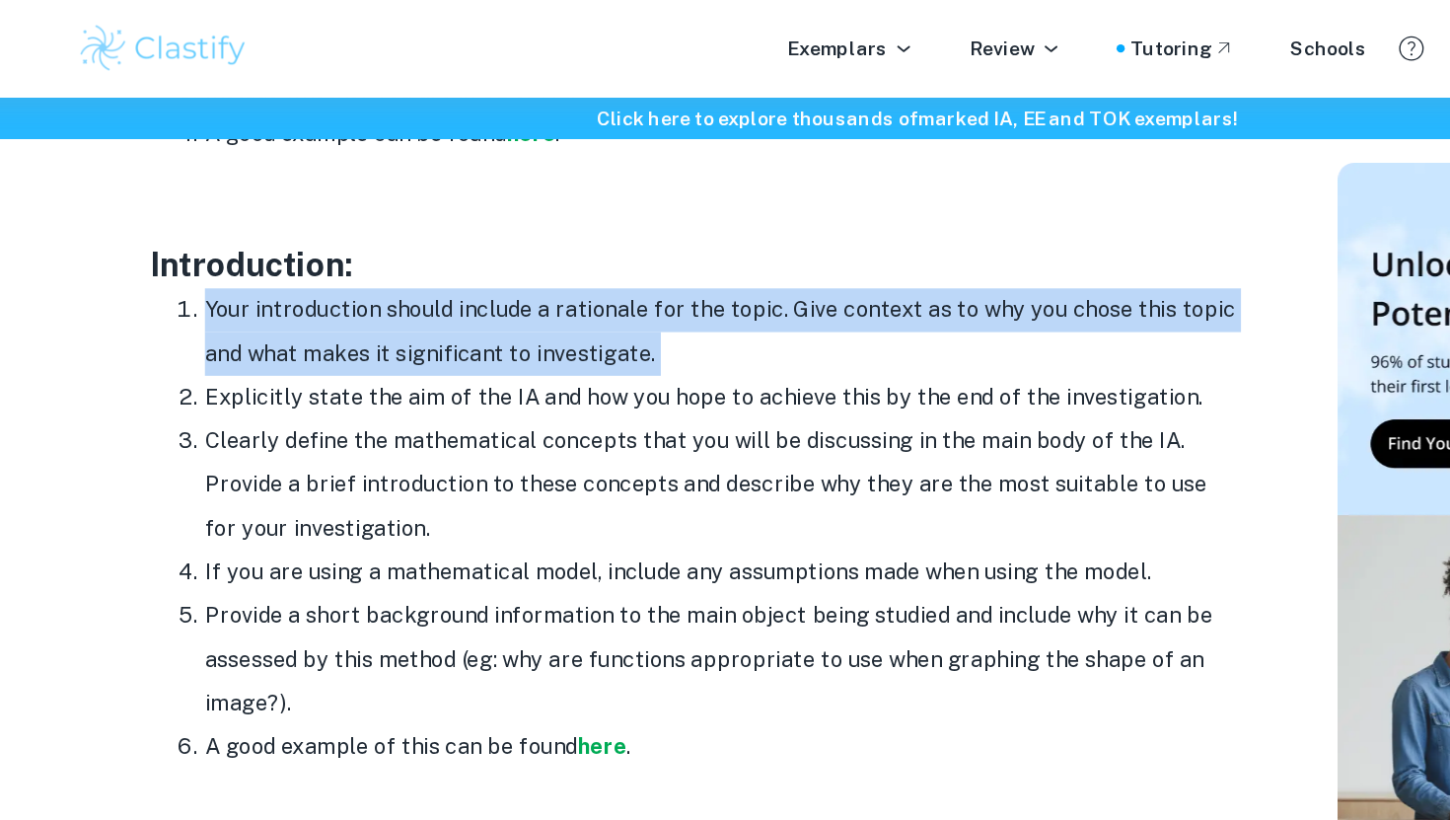
click at [556, 217] on li "Your introduction should include a rationale for the topic. Give context as to …" at bounding box center [585, 240] width 750 height 63
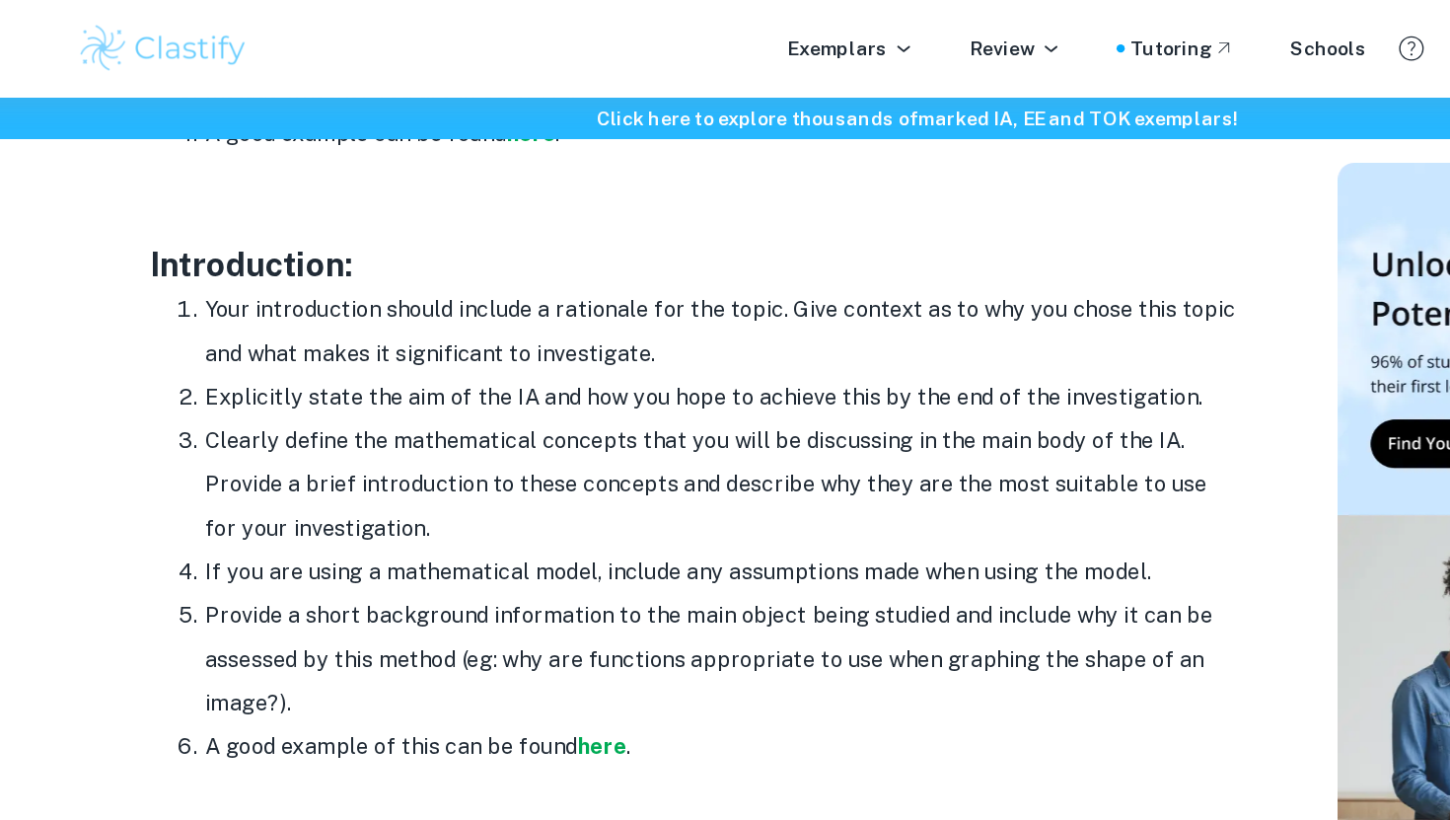
click at [522, 281] on li "Explicitly state the aim of the IA and how you hope to achieve this by the end …" at bounding box center [585, 288] width 750 height 32
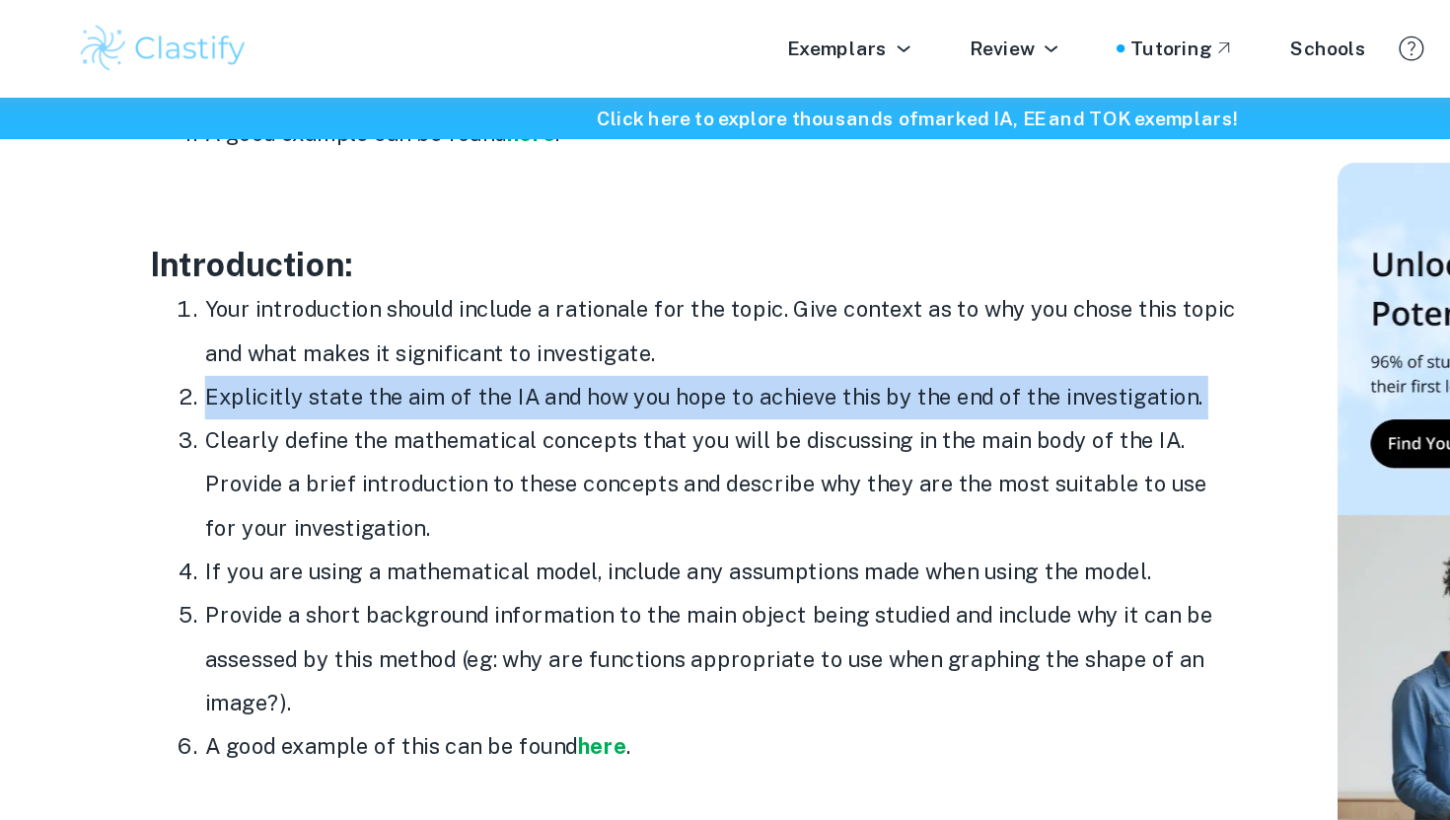
click at [522, 281] on li "Explicitly state the aim of the IA and how you hope to achieve this by the end …" at bounding box center [585, 288] width 750 height 32
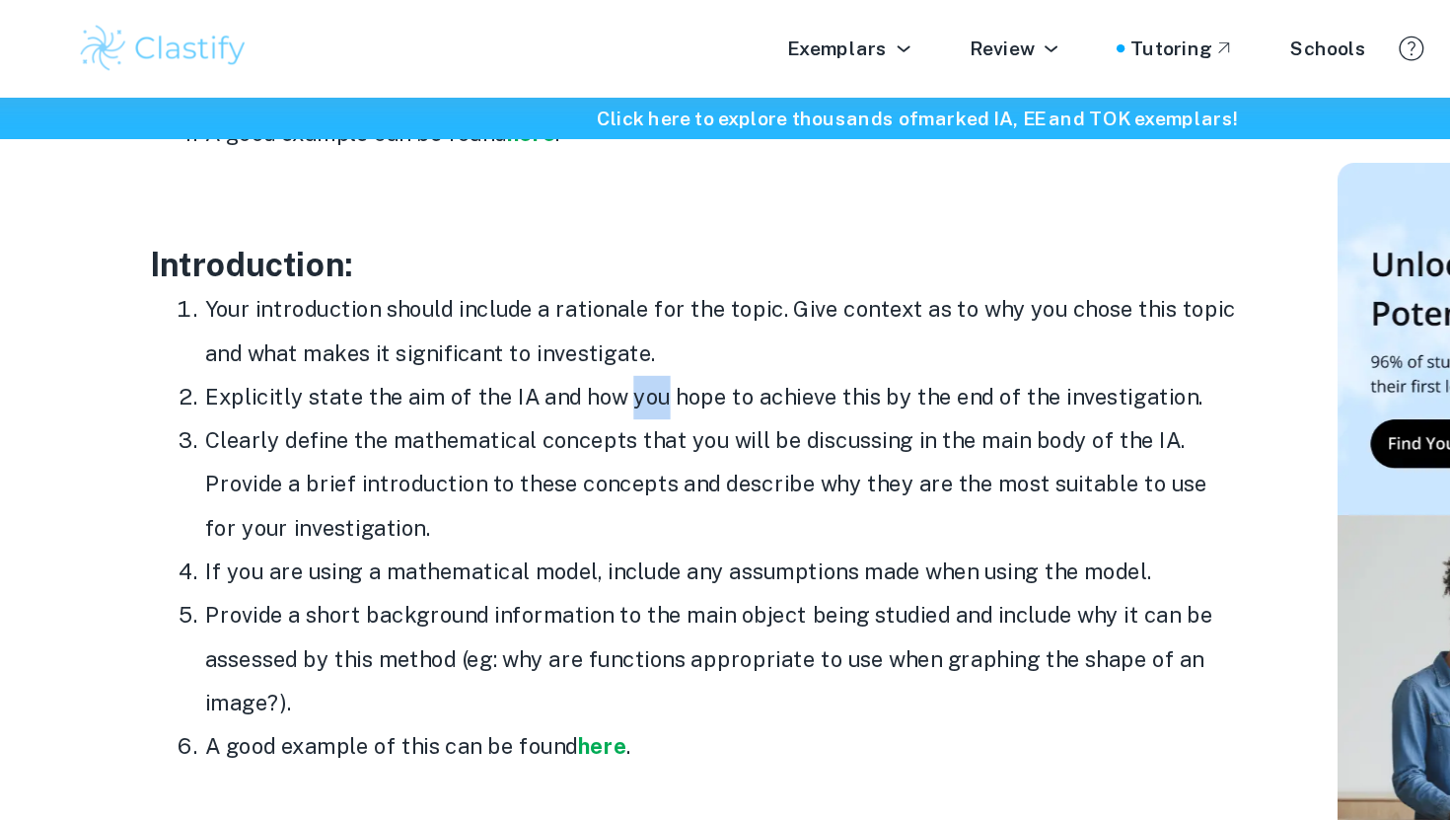
click at [522, 281] on li "Explicitly state the aim of the IA and how you hope to achieve this by the end …" at bounding box center [585, 288] width 750 height 32
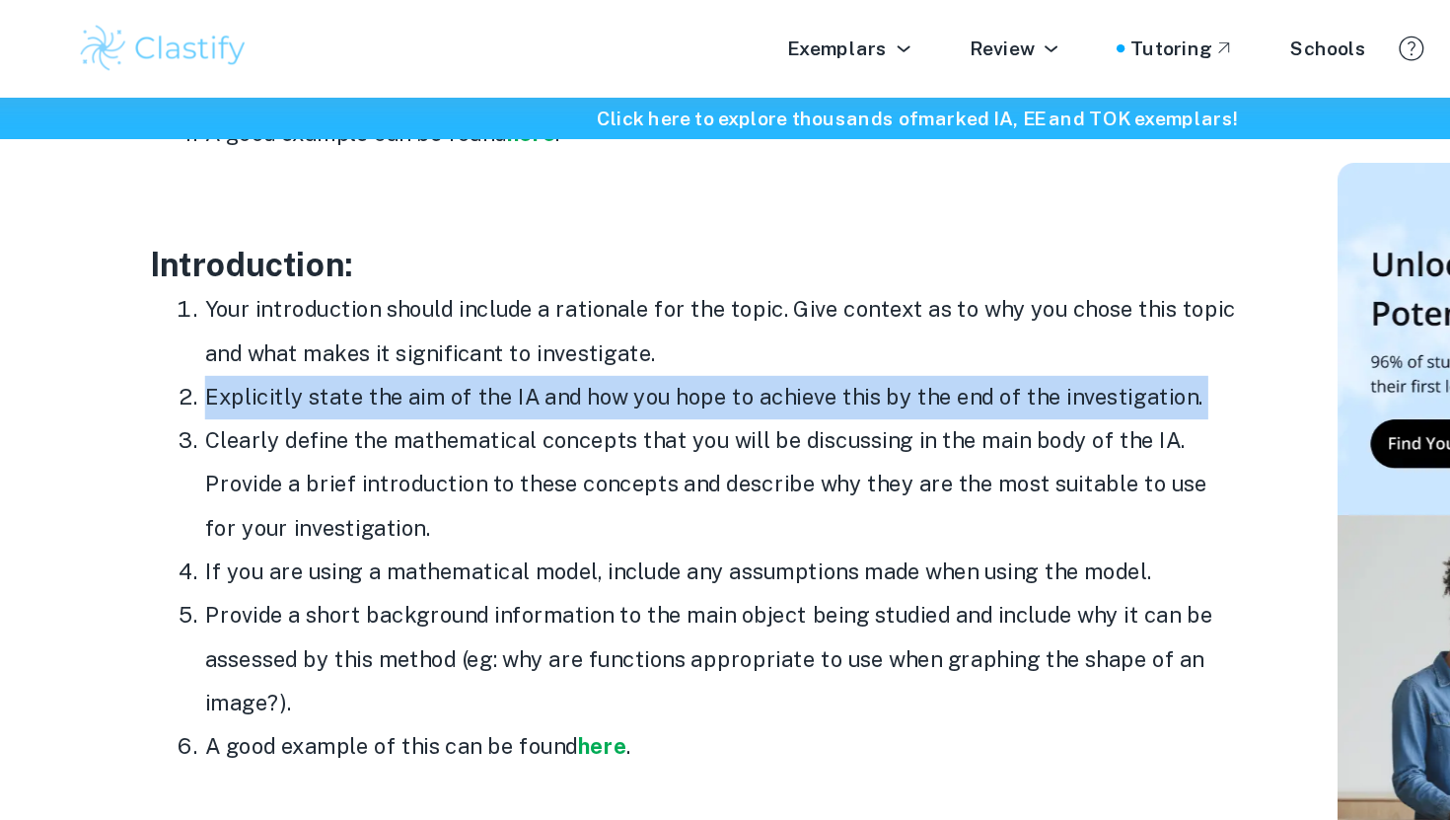
click at [522, 281] on li "Explicitly state the aim of the IA and how you hope to achieve this by the end …" at bounding box center [585, 288] width 750 height 32
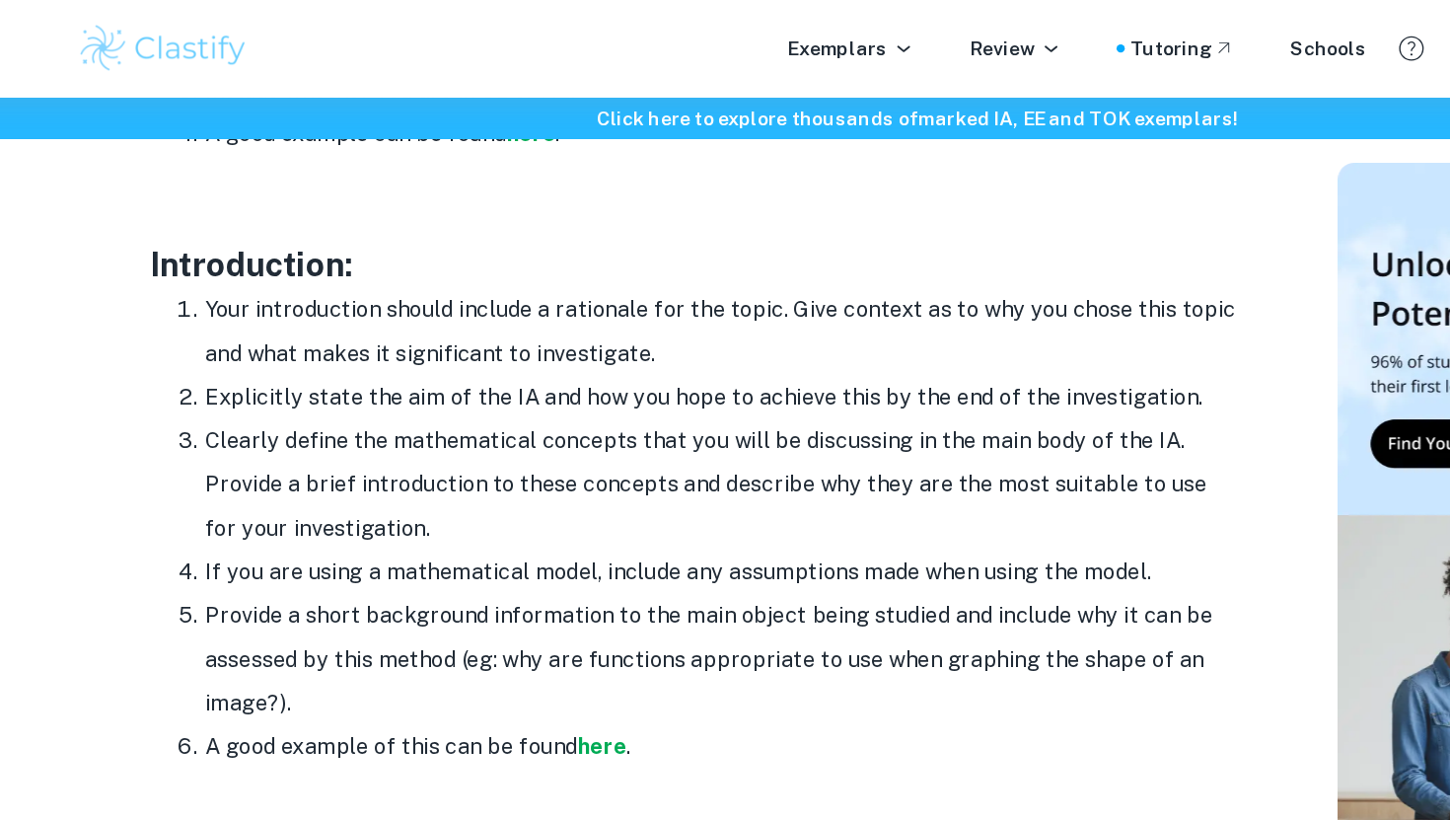
click at [488, 319] on li "Clearly define the mathematical concepts that you will be discussing in the mai…" at bounding box center [585, 351] width 750 height 95
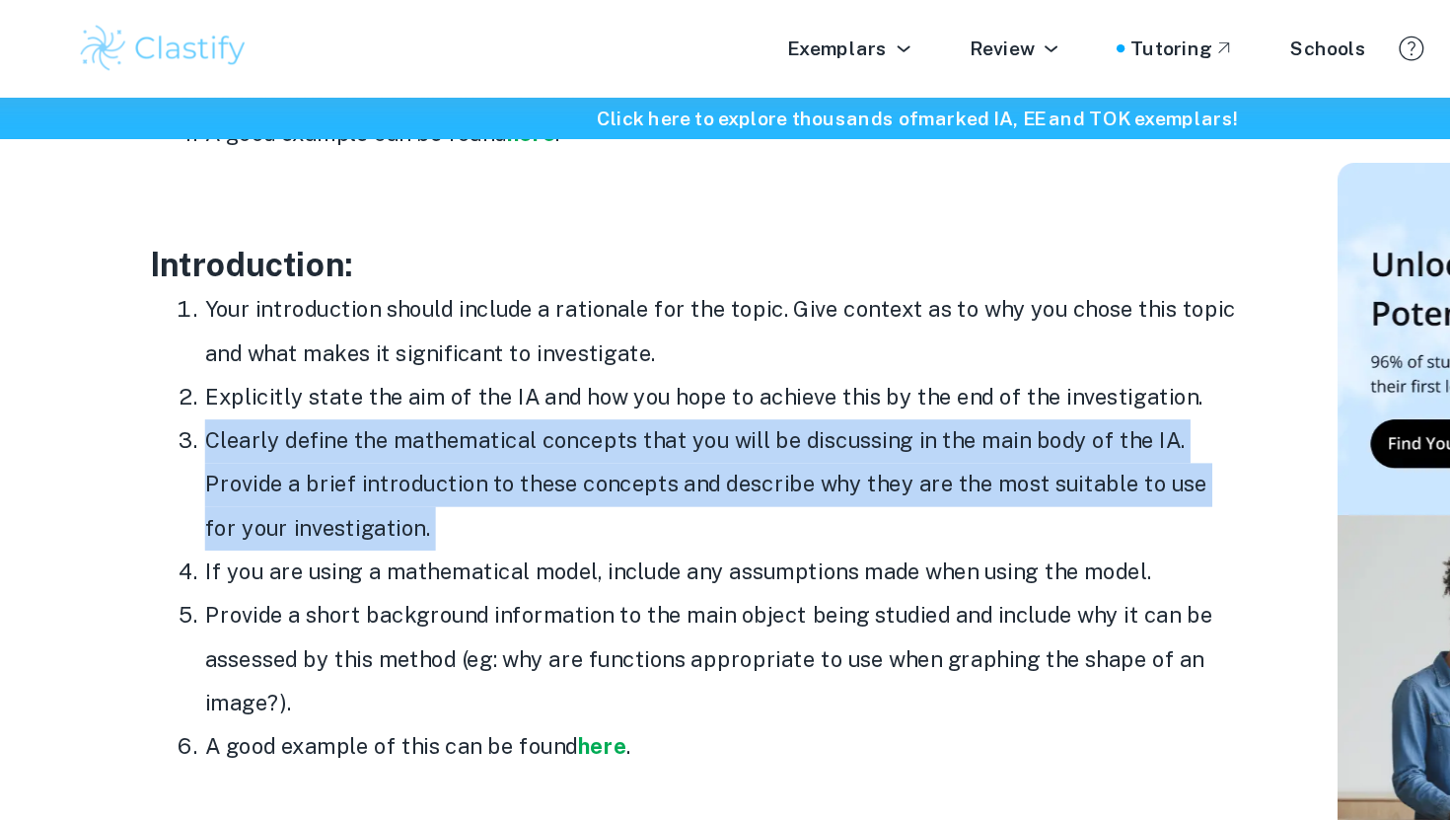
click at [488, 319] on li "Clearly define the mathematical concepts that you will be discussing in the mai…" at bounding box center [585, 351] width 750 height 95
click at [452, 337] on li "Clearly define the mathematical concepts that you will be discussing in the mai…" at bounding box center [585, 351] width 750 height 95
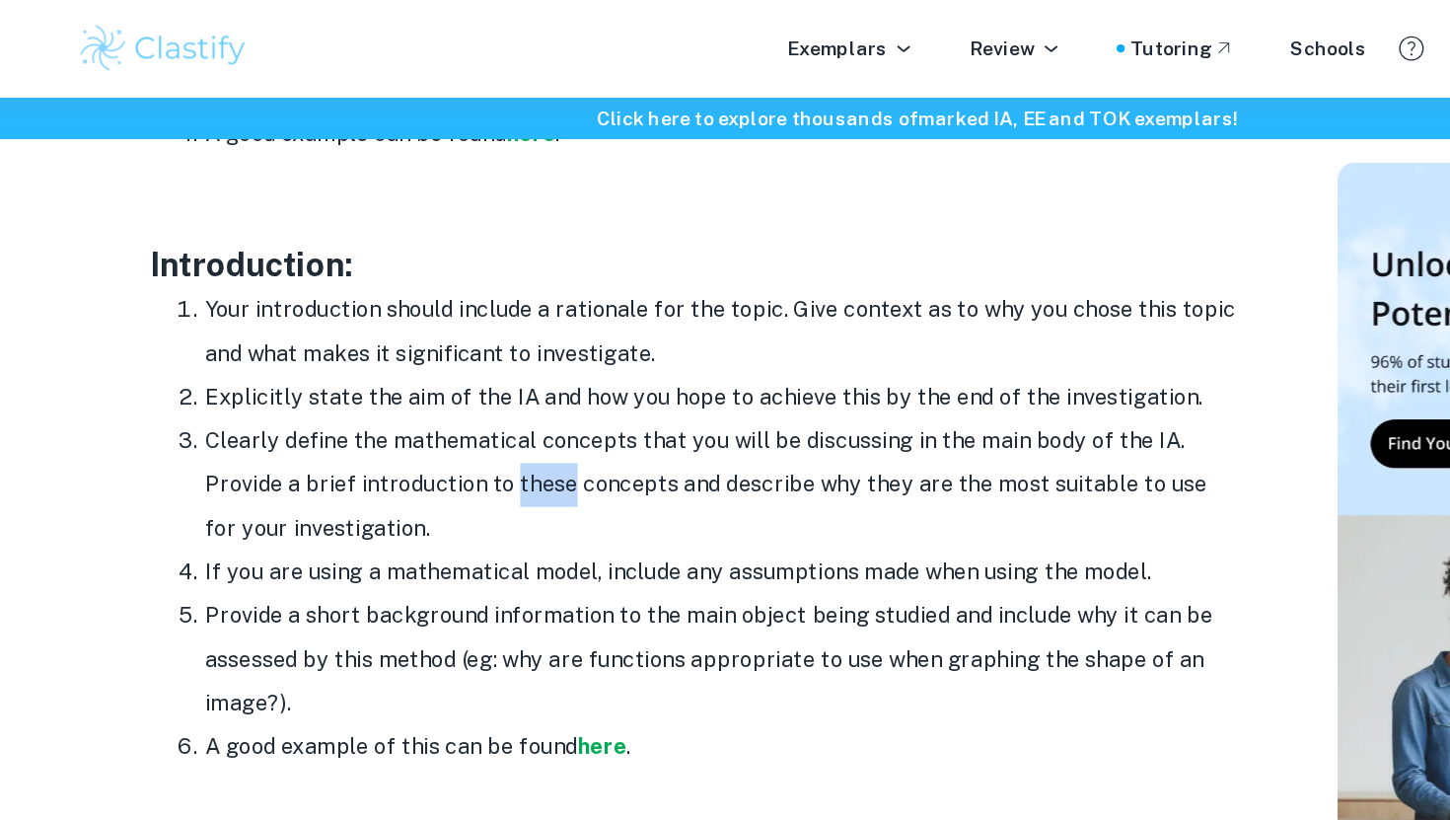
click at [452, 337] on li "Clearly define the mathematical concepts that you will be discussing in the mai…" at bounding box center [585, 351] width 750 height 95
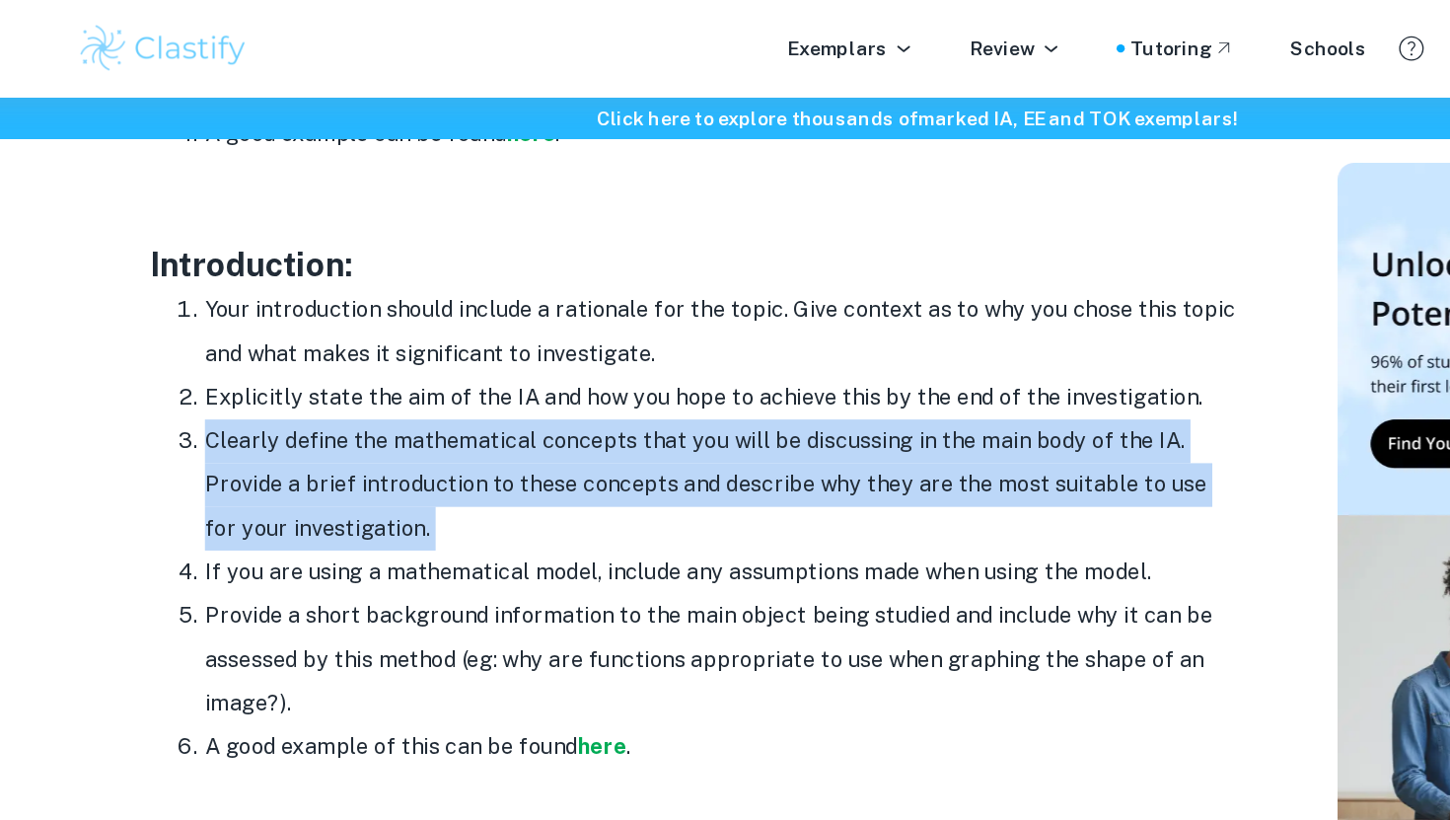
click at [452, 337] on li "Clearly define the mathematical concepts that you will be discussing in the mai…" at bounding box center [585, 351] width 750 height 95
click at [460, 349] on li "Clearly define the mathematical concepts that you will be discussing in the mai…" at bounding box center [585, 351] width 750 height 95
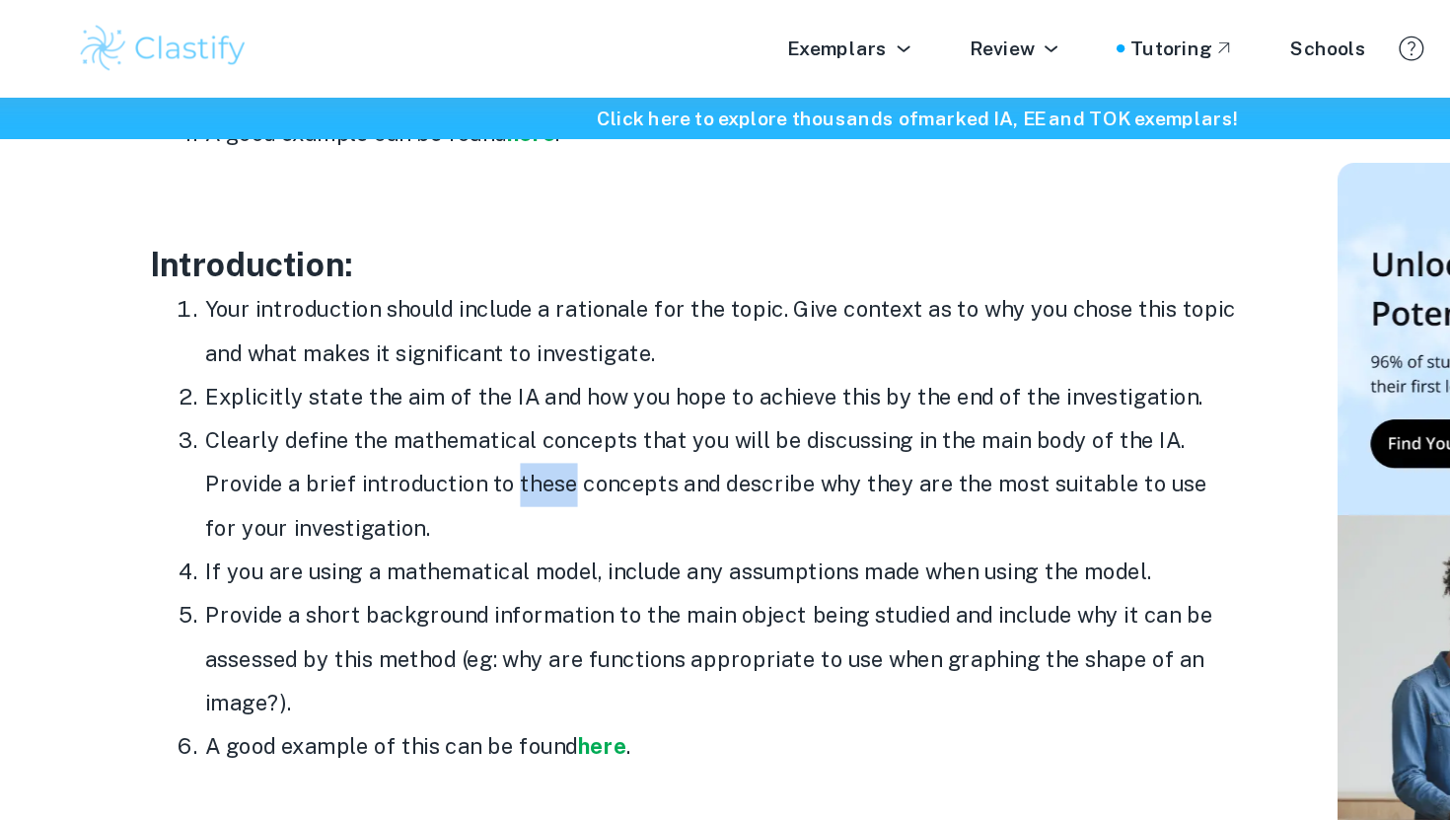
click at [460, 349] on li "Clearly define the mathematical concepts that you will be discussing in the mai…" at bounding box center [585, 351] width 750 height 95
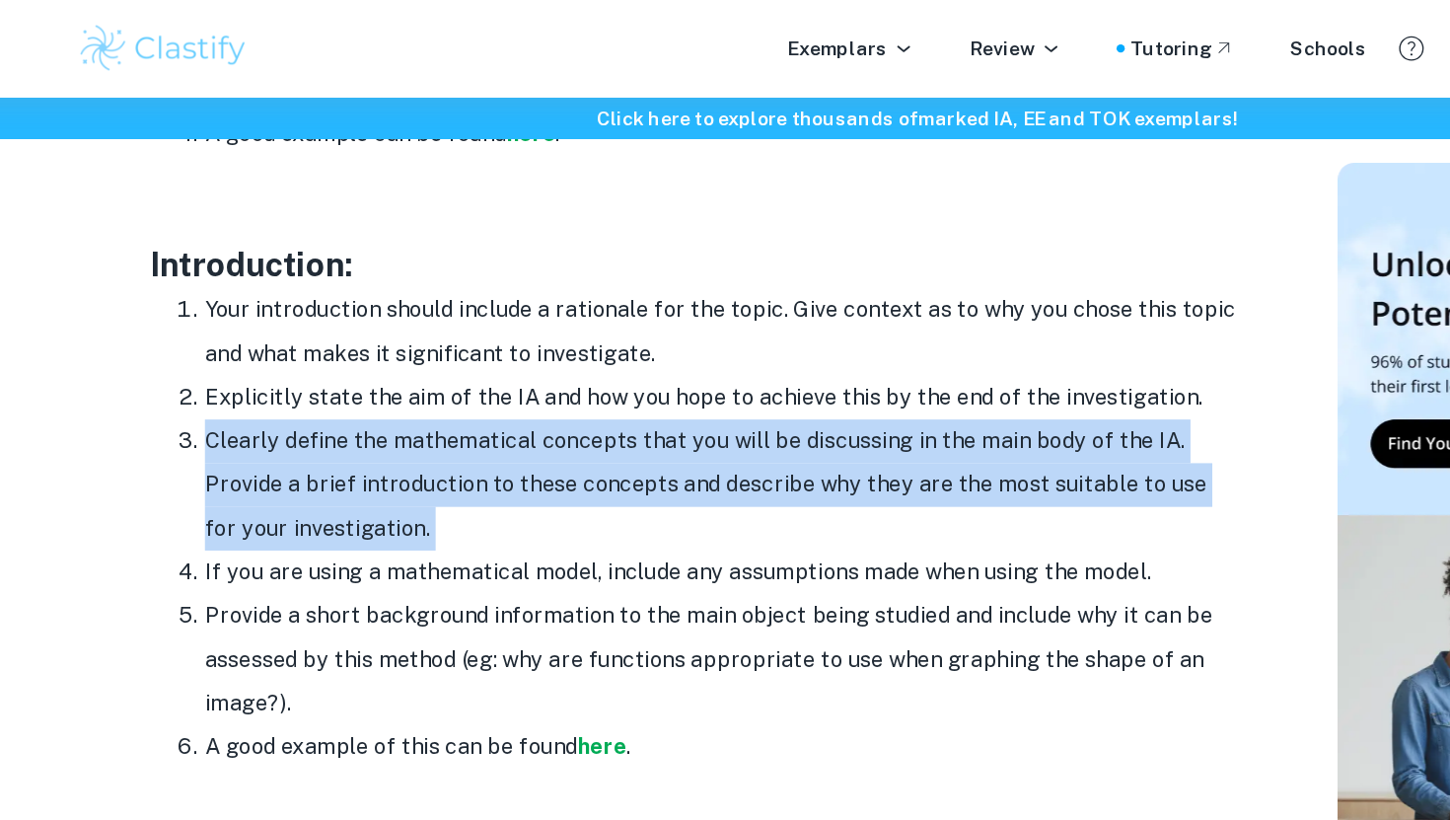
click at [460, 349] on li "Clearly define the mathematical concepts that you will be discussing in the mai…" at bounding box center [585, 351] width 750 height 95
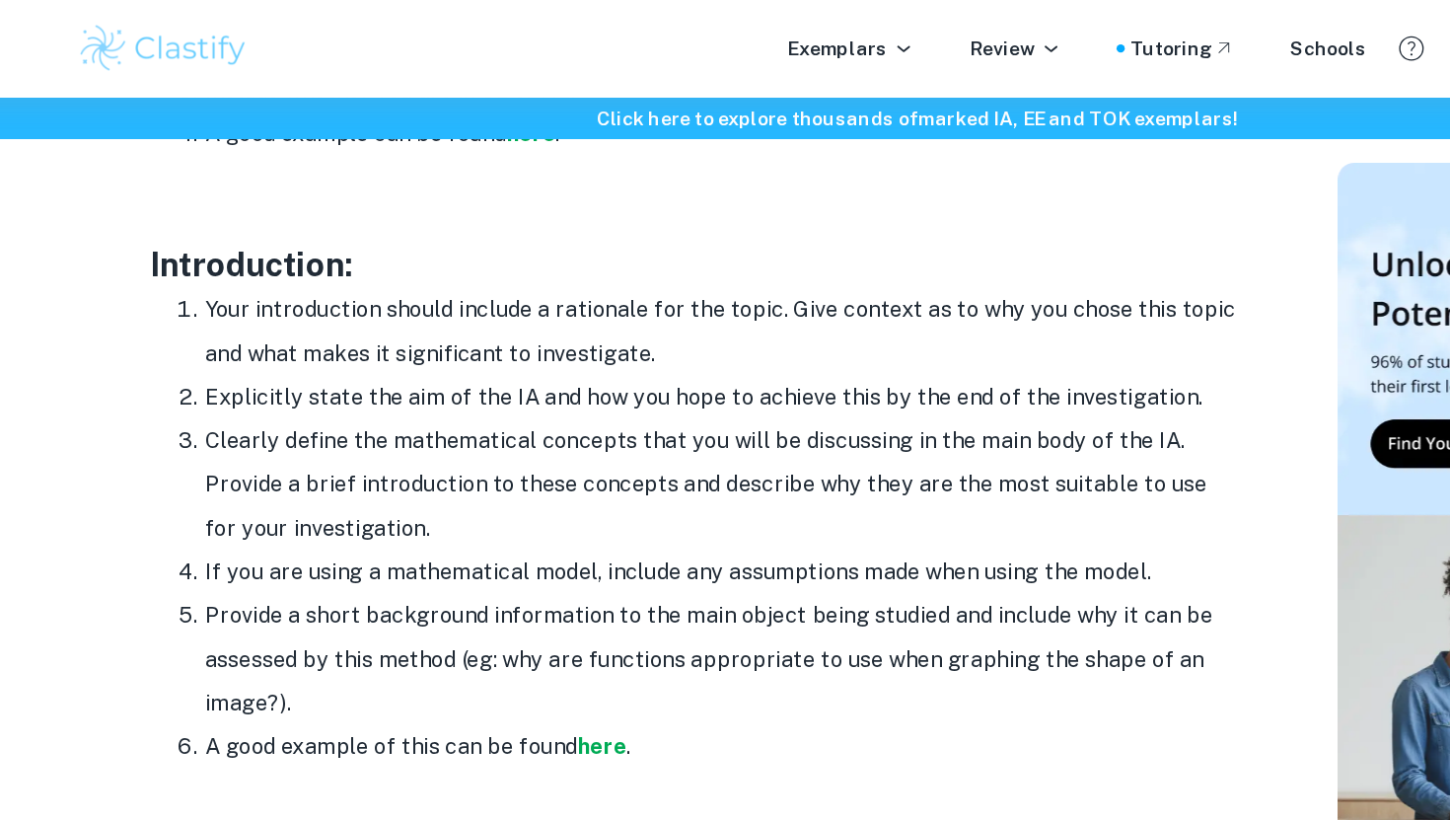
click at [438, 402] on li "If you are using a mathematical model, include any assumptions made when using …" at bounding box center [585, 415] width 750 height 32
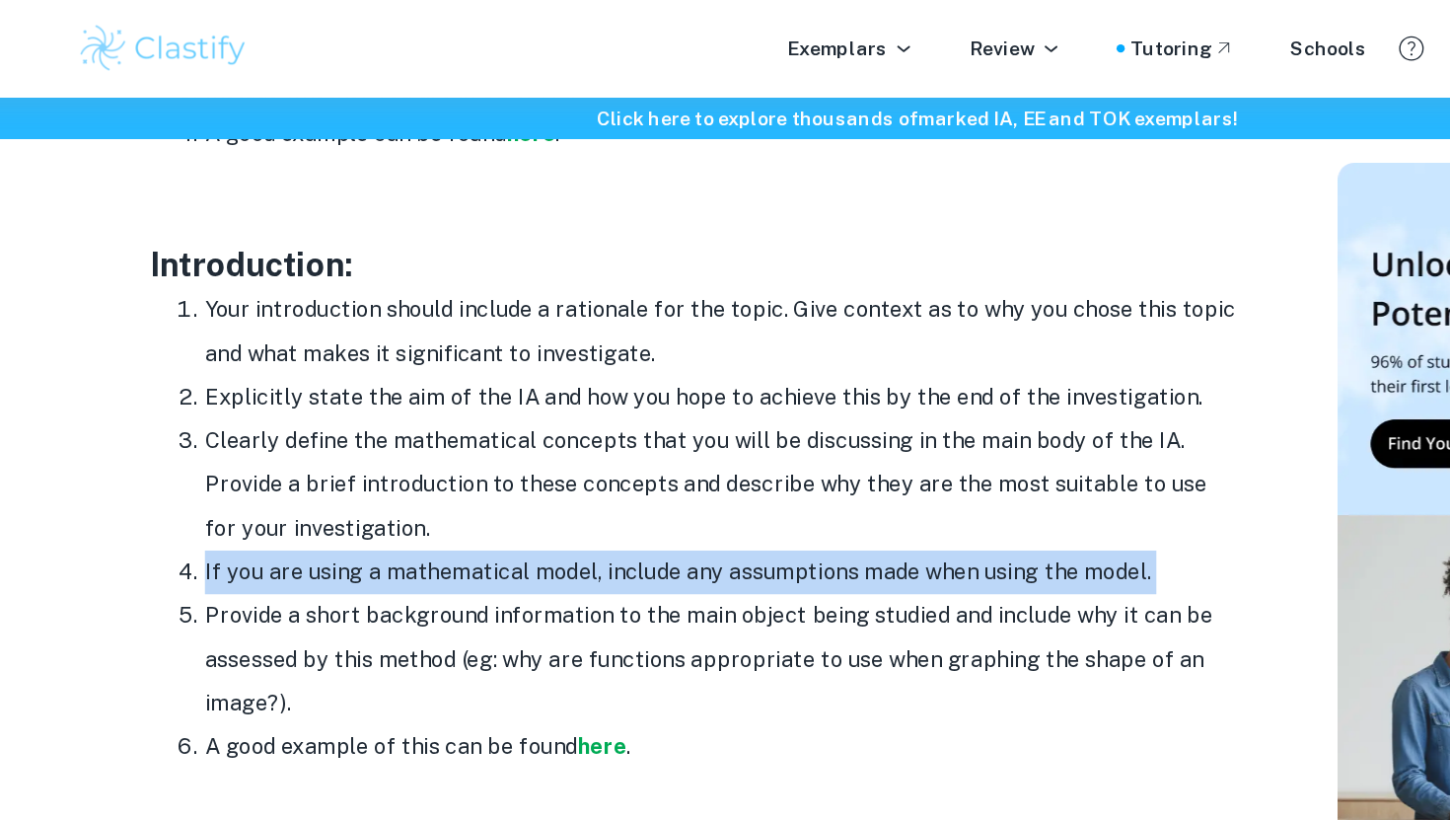
click at [438, 402] on li "If you are using a mathematical model, include any assumptions made when using …" at bounding box center [585, 415] width 750 height 32
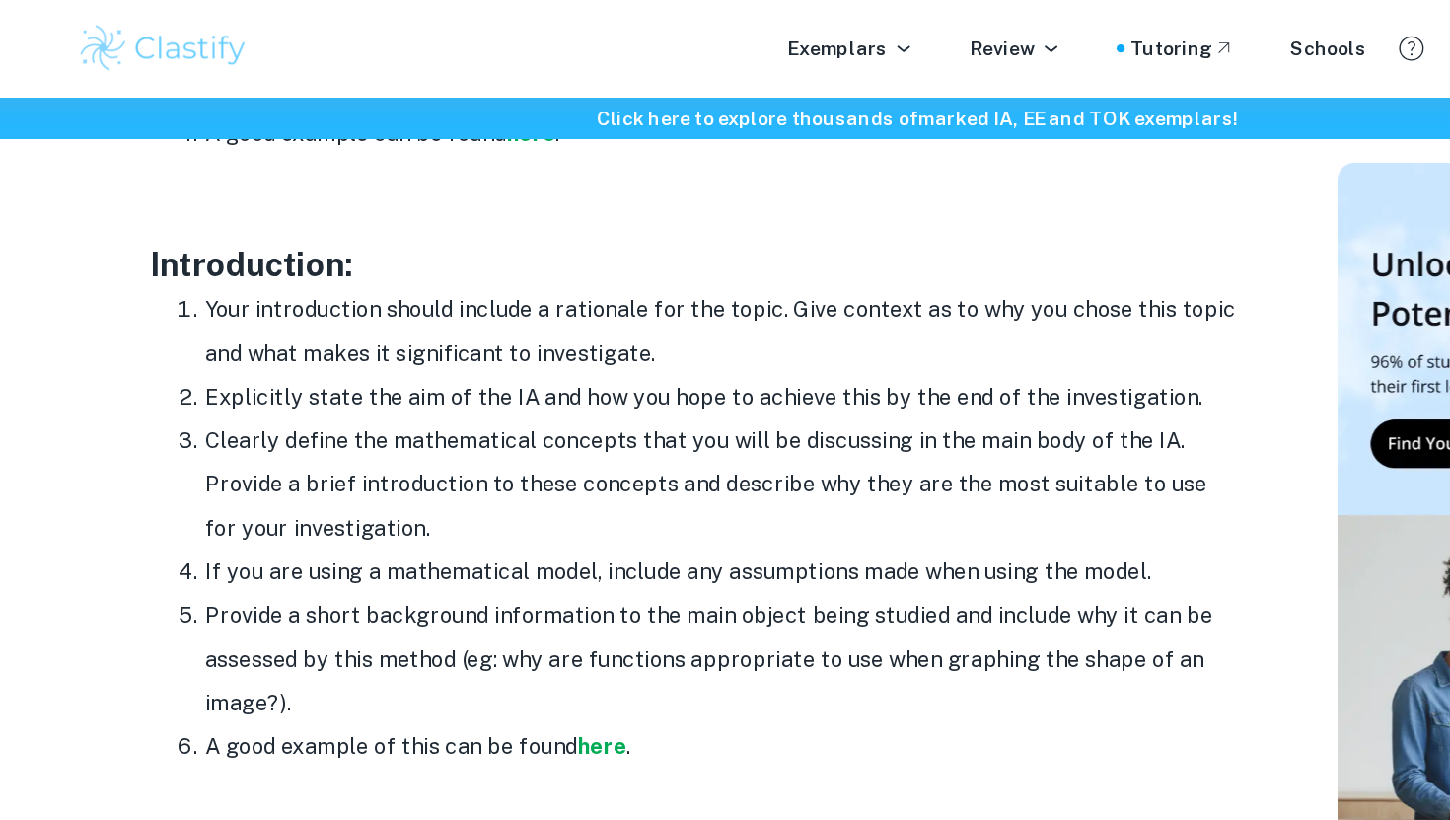
click at [454, 440] on li "Provide a short background information to the main object being studied and inc…" at bounding box center [585, 477] width 750 height 95
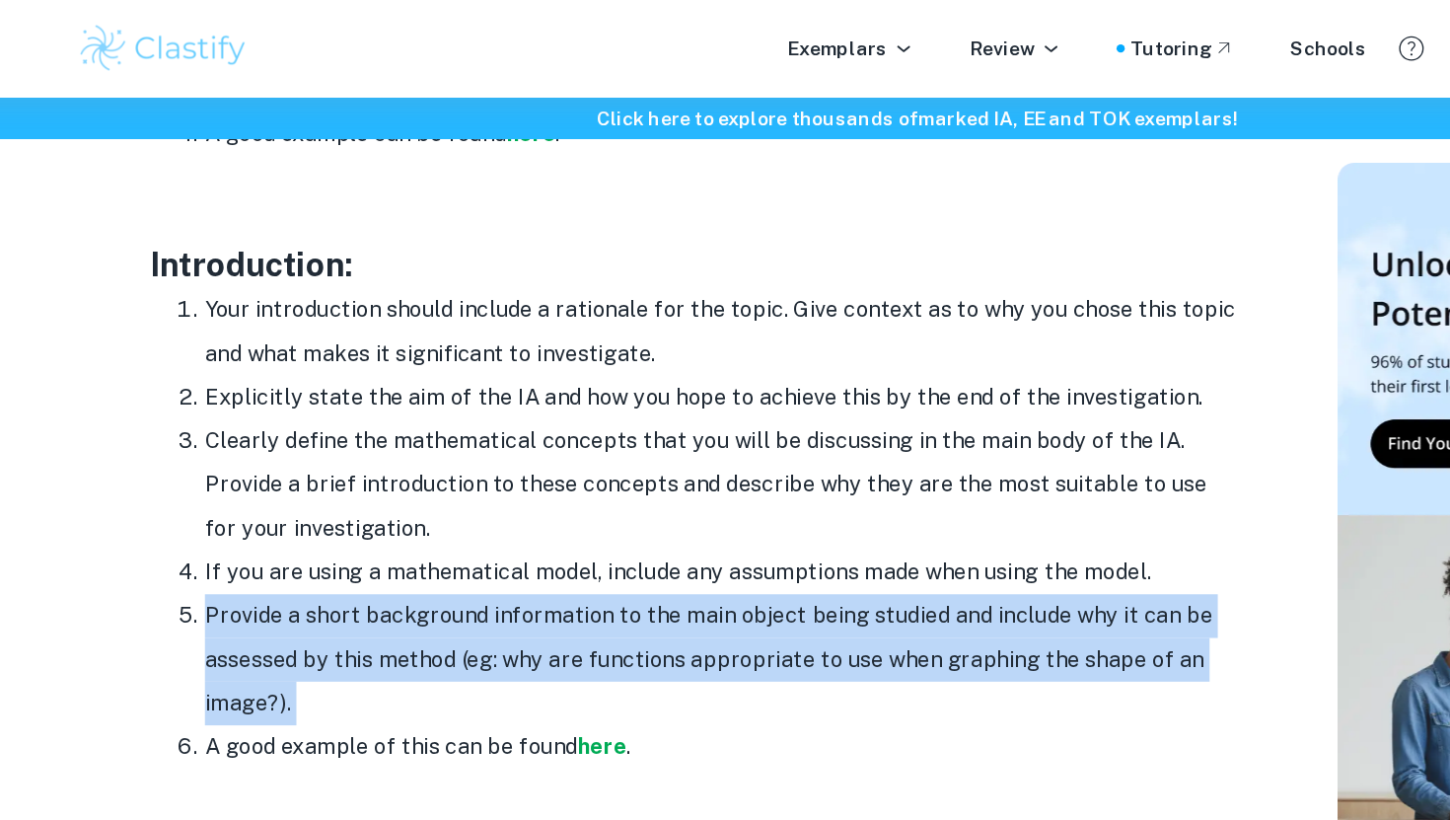
click at [454, 440] on li "Provide a short background information to the main object being studied and inc…" at bounding box center [585, 477] width 750 height 95
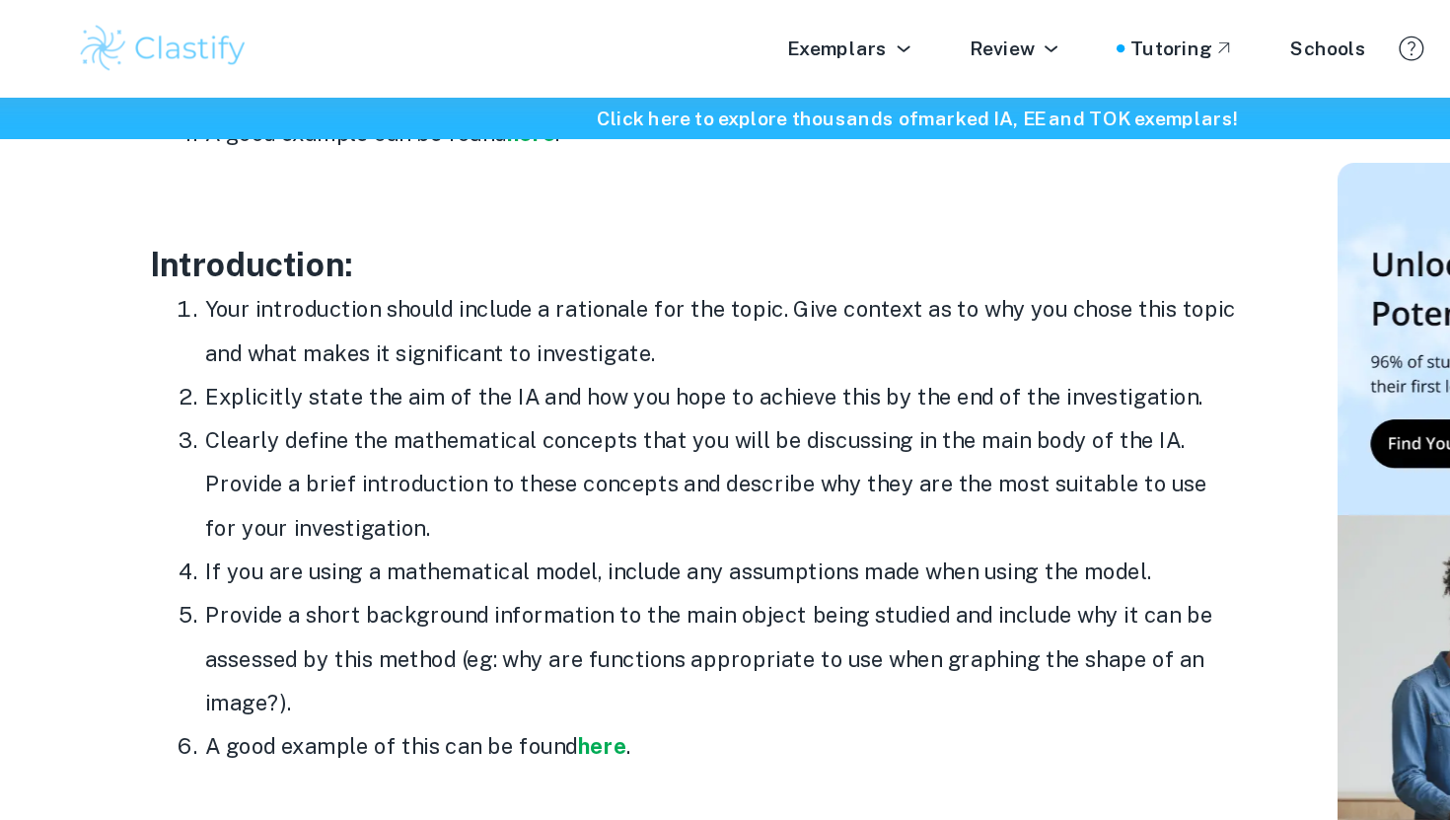
click at [280, 286] on li "Explicitly state the aim of the IA and how you hope to achieve this by the end …" at bounding box center [585, 288] width 750 height 32
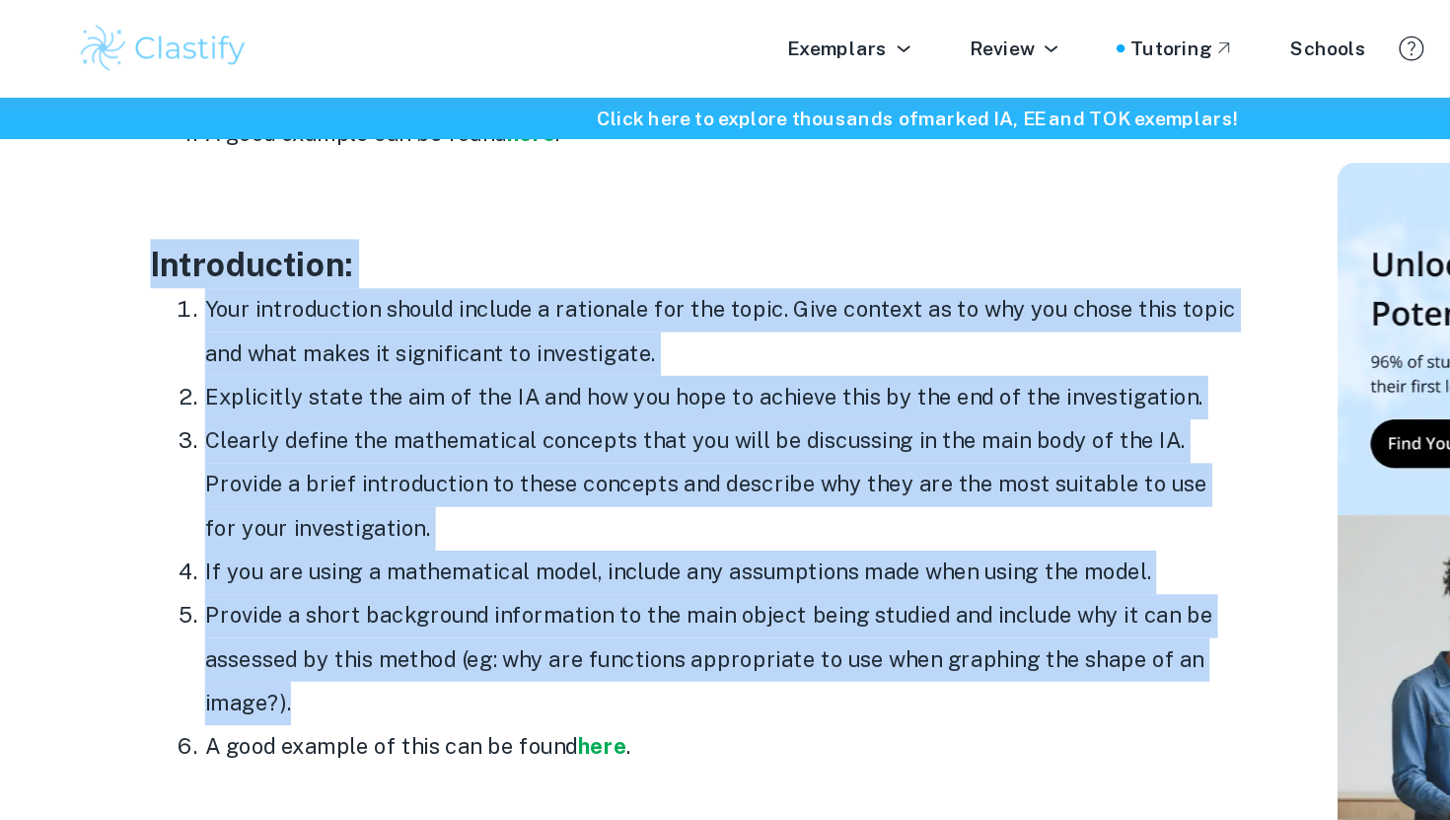
drag, startPoint x: 169, startPoint y: 181, endPoint x: 380, endPoint y: 502, distance: 383.8
click at [380, 504] on div "Math IA Format and Structure By Roxanne • January 12, 2024 Get feedback on your…" at bounding box center [565, 608] width 880 height 3320
copy div "Introduction: Your introduction should include a rationale for the topic. Give …"
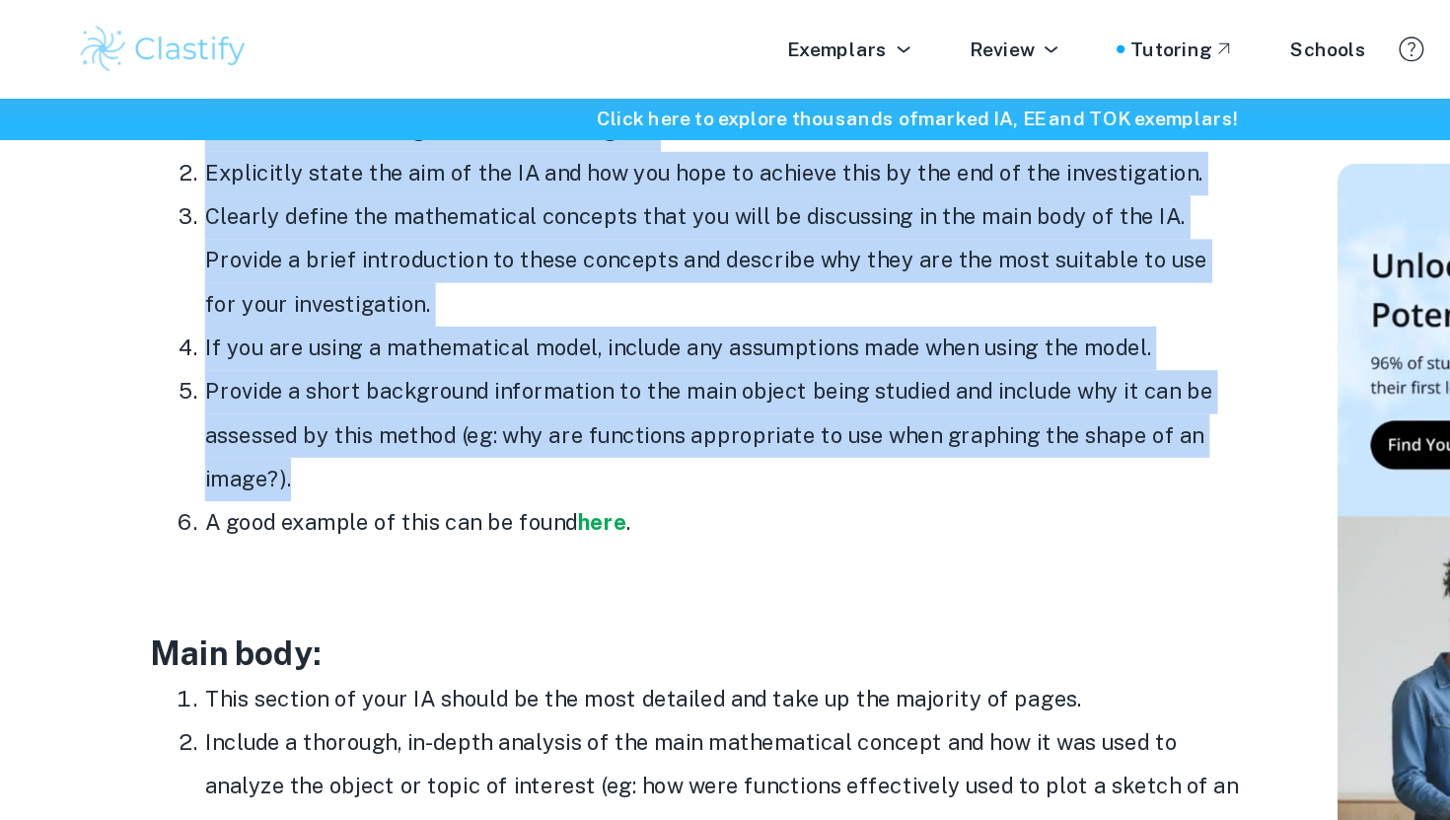
scroll to position [1387, 0]
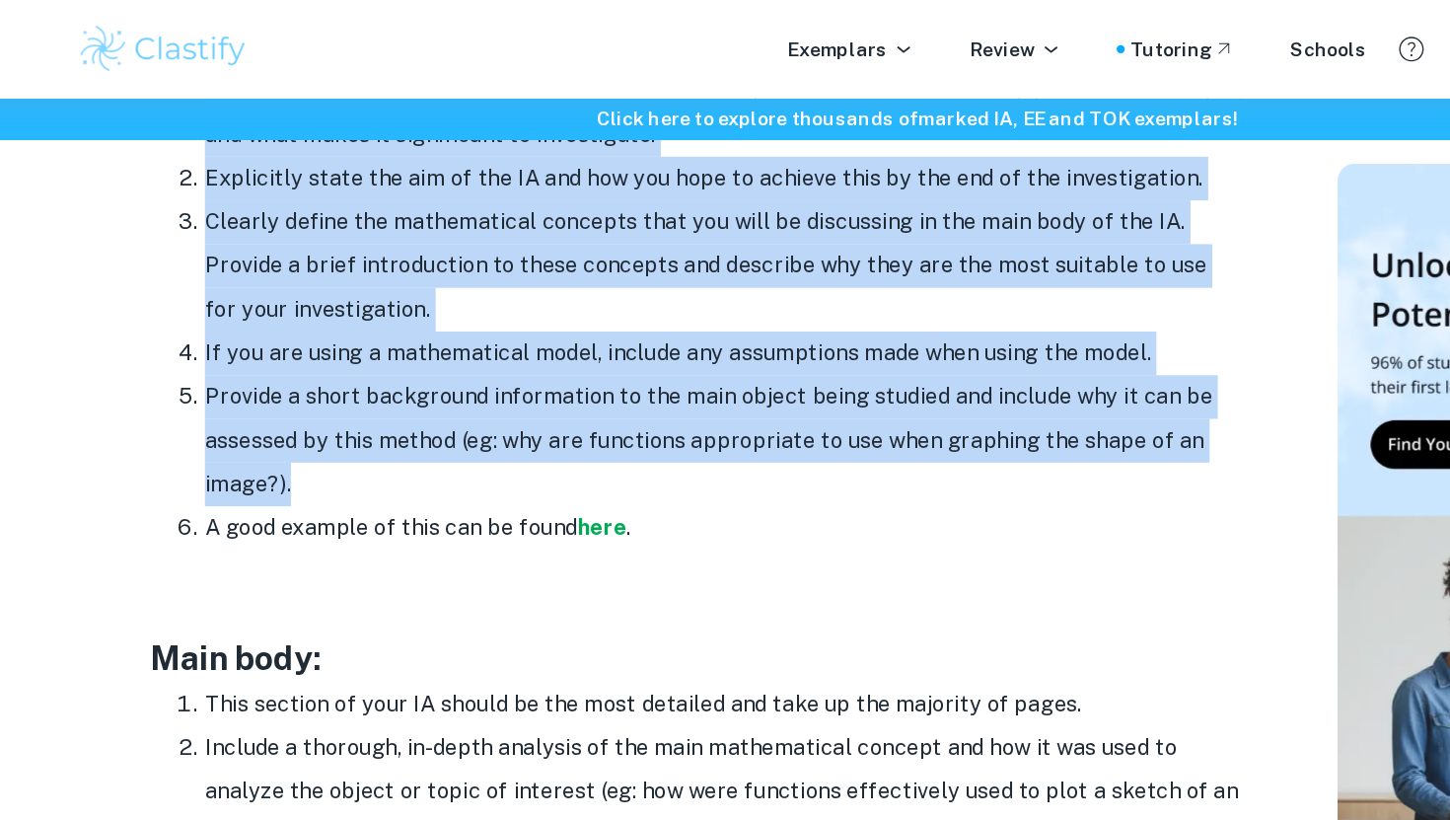
copy div "Introduction: Your introduction should include a rationale for the topic. Give …"
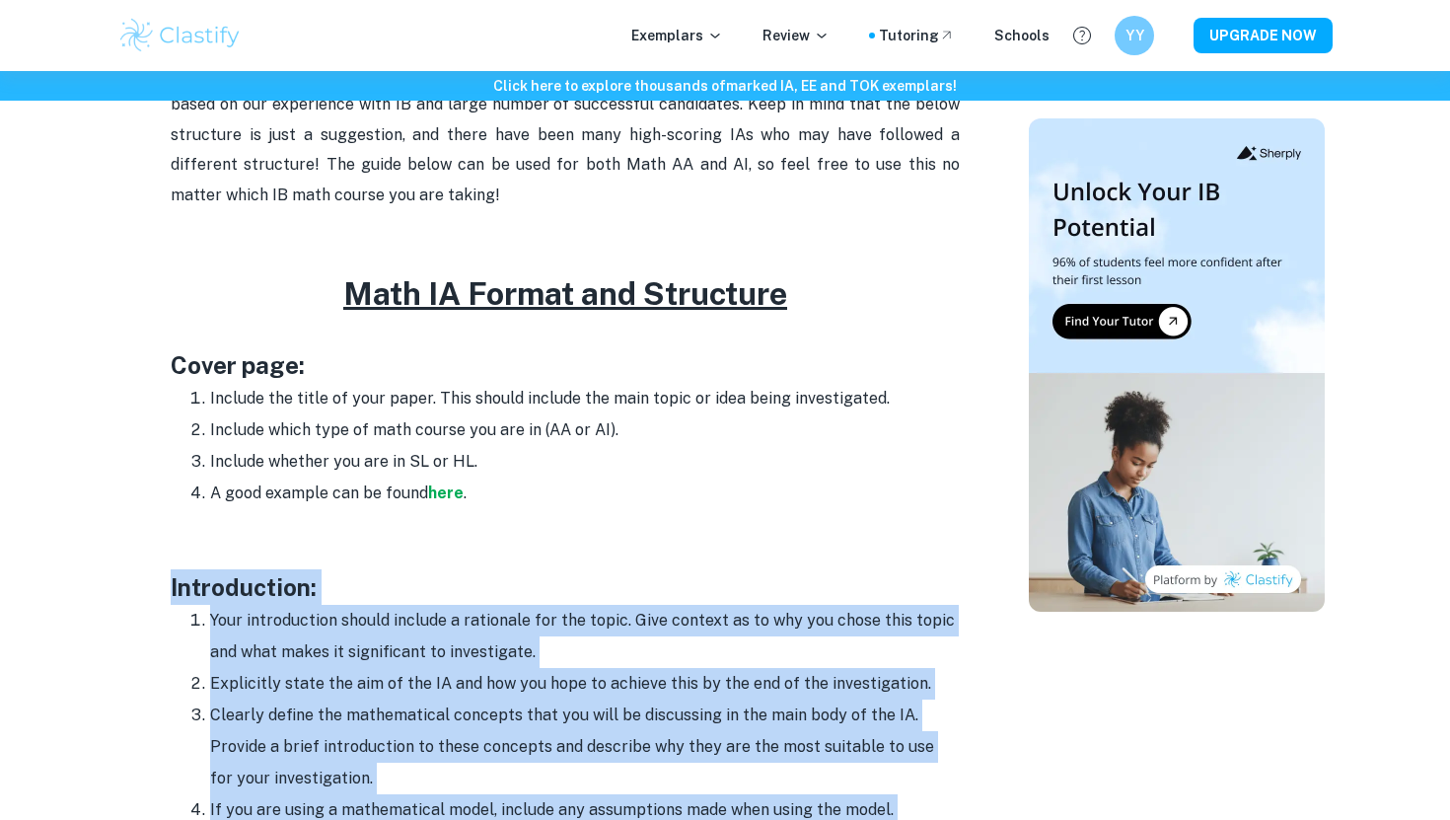
scroll to position [1134, 0]
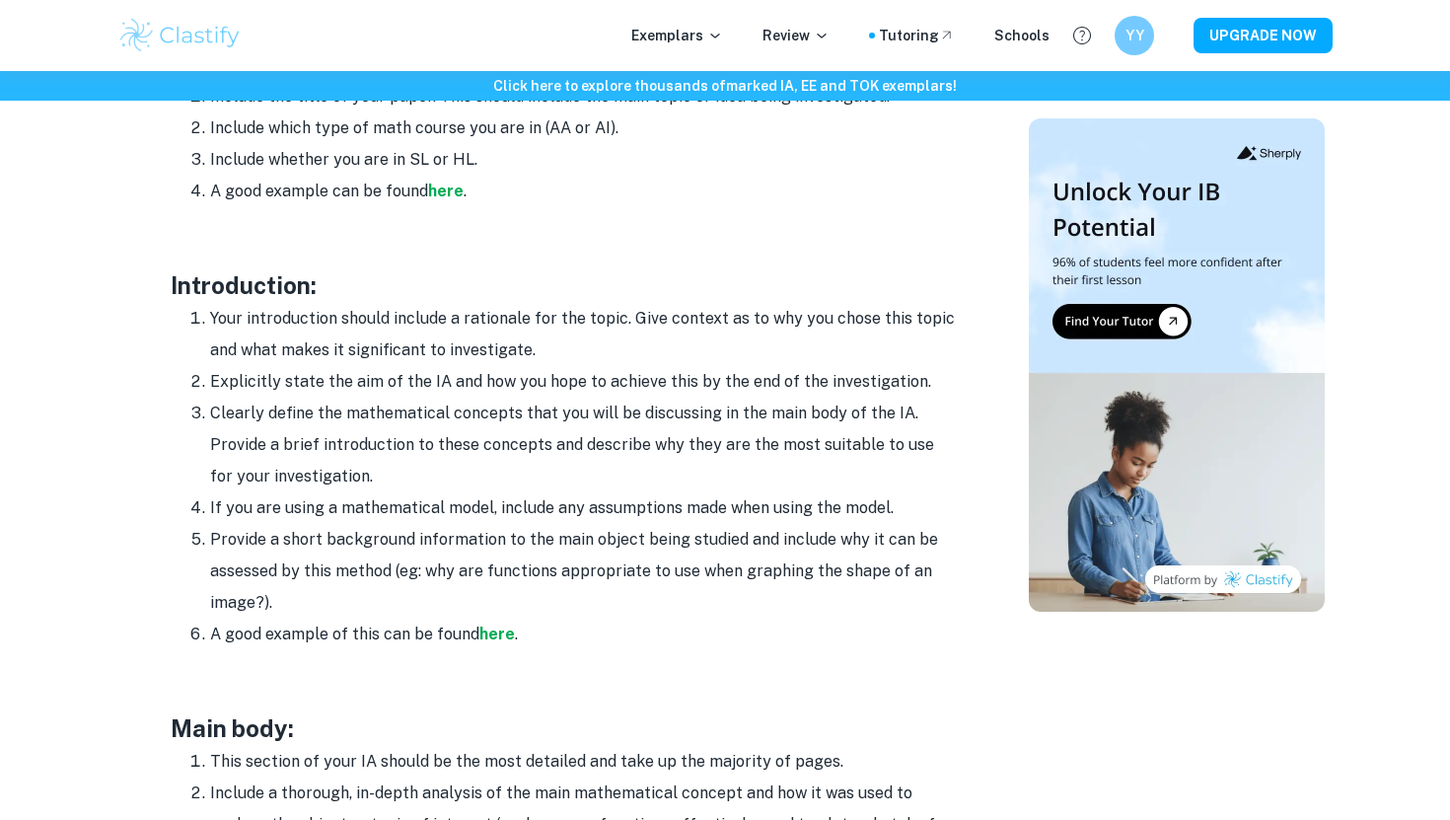
click at [392, 471] on li "Clearly define the mathematical concepts that you will be discussing in the mai…" at bounding box center [585, 445] width 750 height 95
drag, startPoint x: 543, startPoint y: 639, endPoint x: 111, endPoint y: 287, distance: 556.6
click at [111, 287] on div "Home Blog Math IA Format and Structure Math IA Format and Structure By Roxanne …" at bounding box center [725, 661] width 1263 height 3448
copy div "Introduction: Your introduction should include a rationale for the topic. Give …"
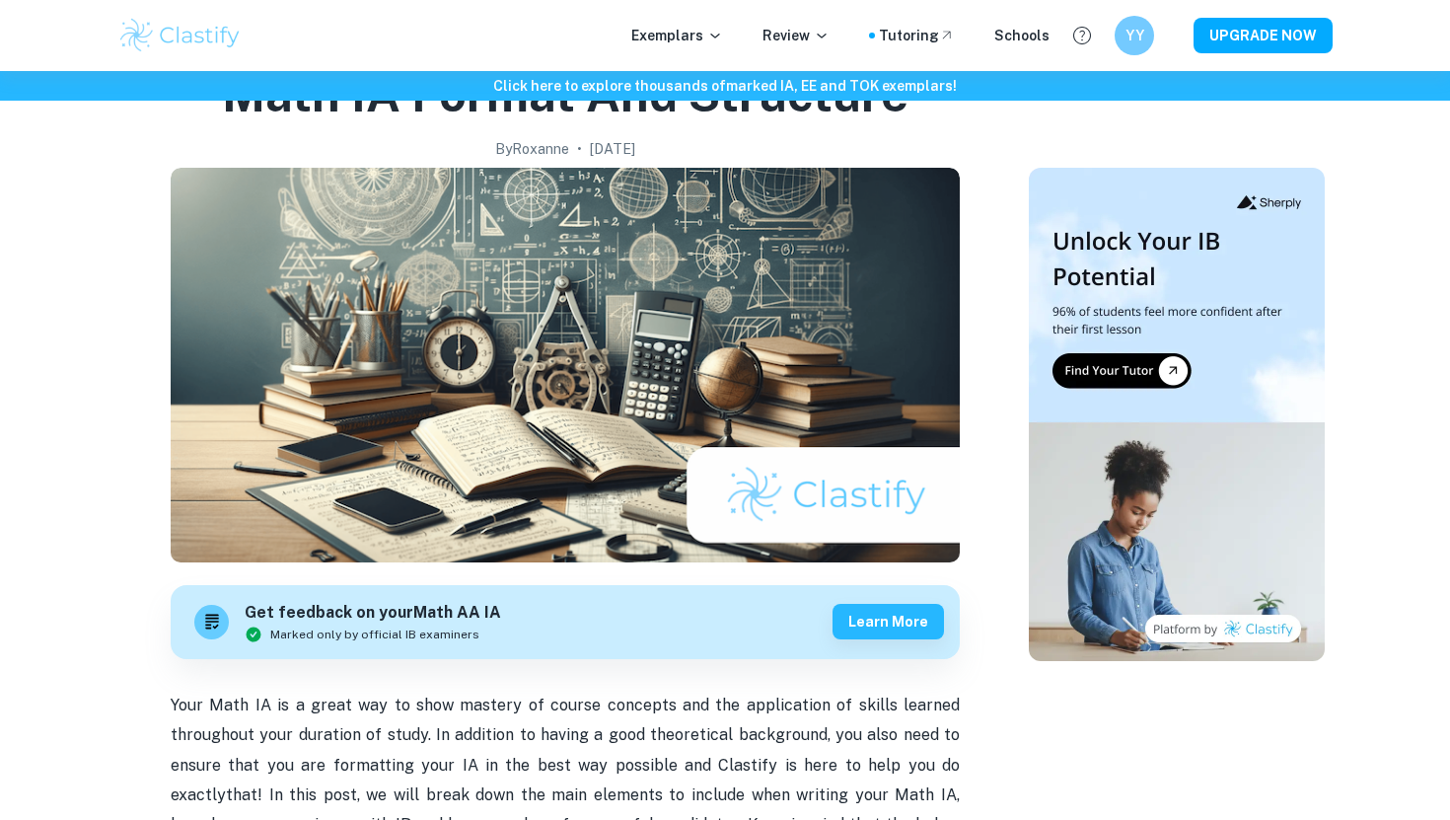
scroll to position [0, 0]
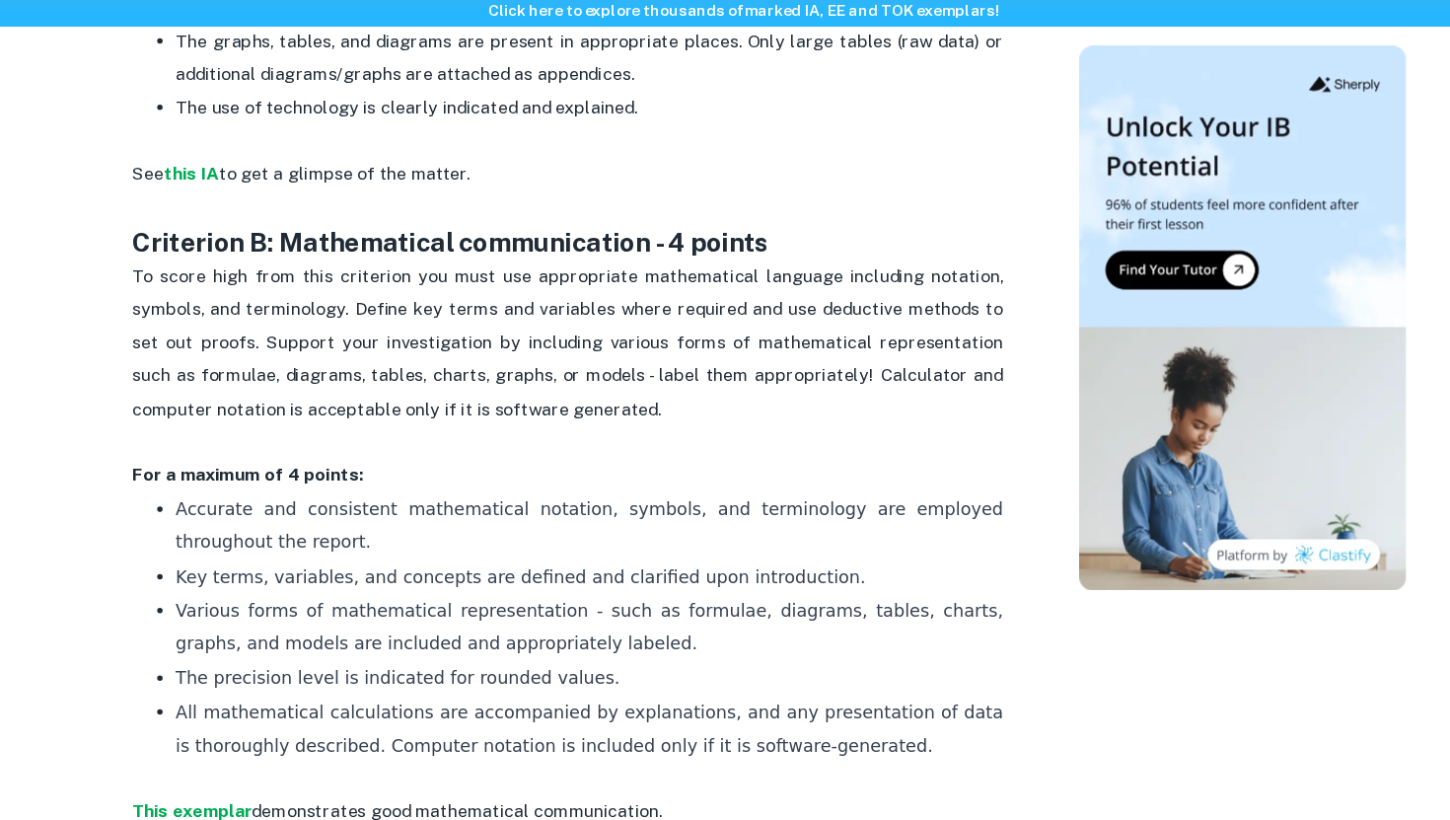
scroll to position [1921, 0]
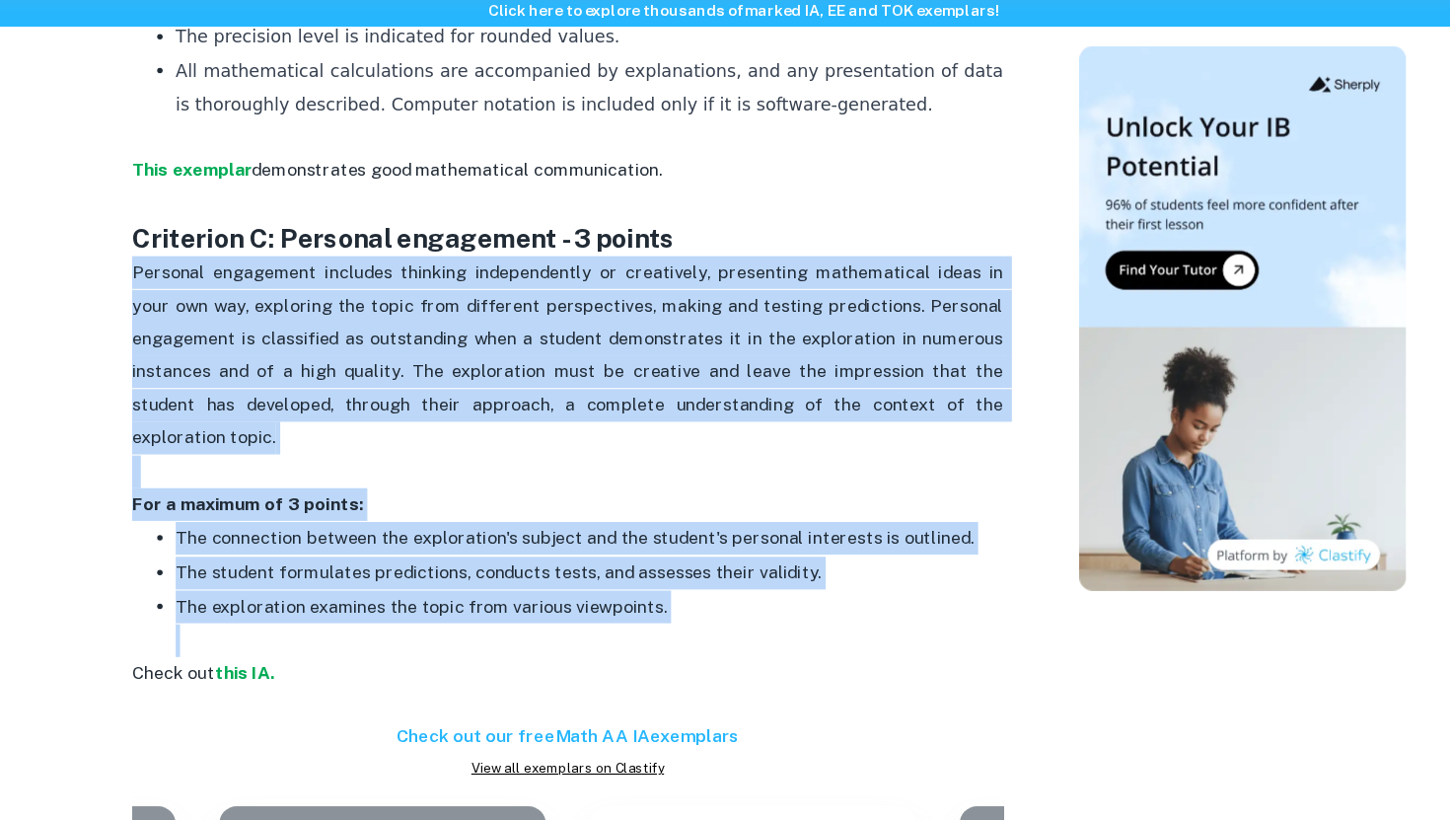
drag, startPoint x: 152, startPoint y: 313, endPoint x: 329, endPoint y: 623, distance: 357.9
click at [329, 623] on div "Math AA IA Criteria and Checklist By [PERSON_NAME] • [DATE] Get feedback on you…" at bounding box center [565, 591] width 880 height 4672
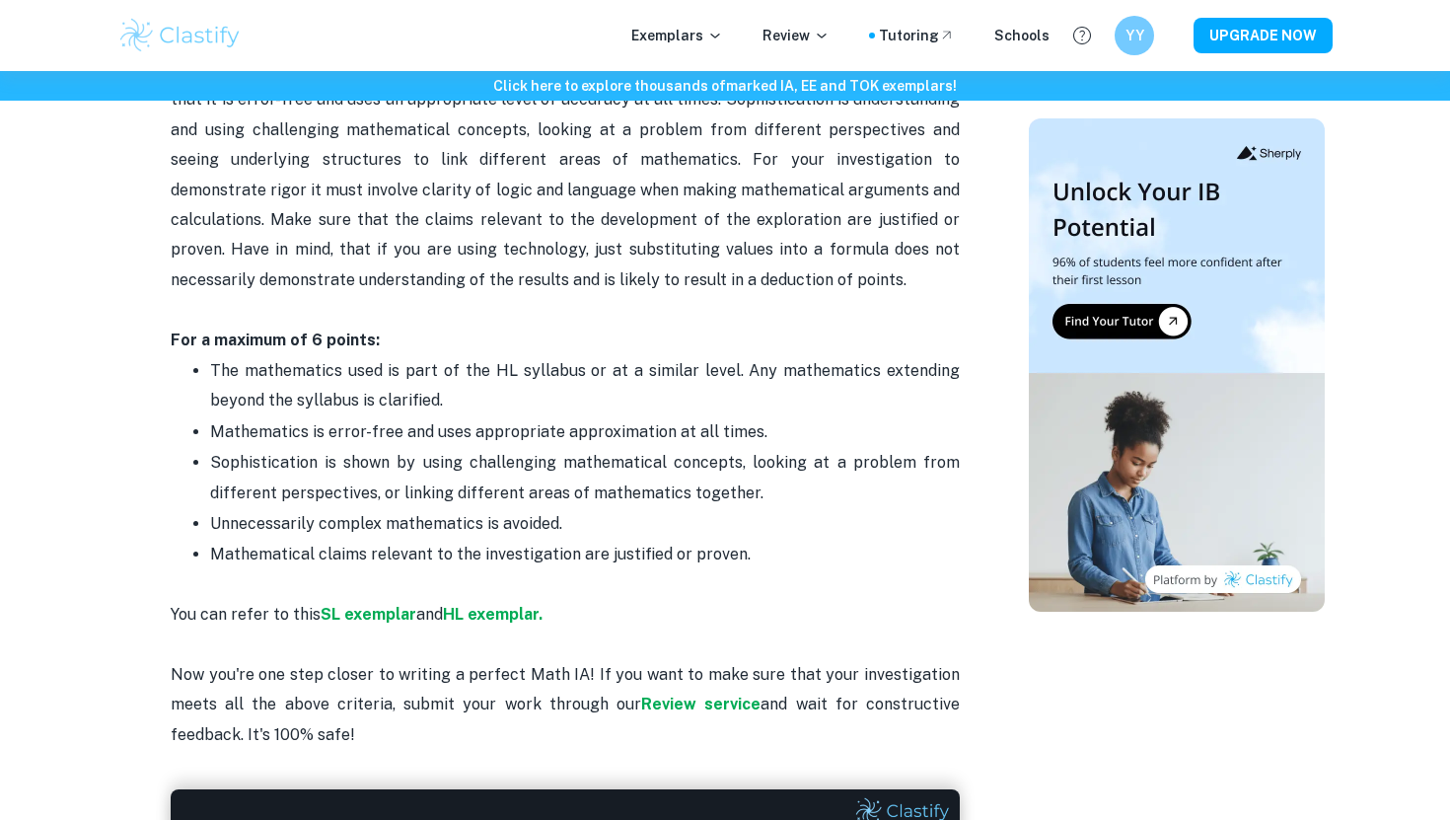
scroll to position [3504, 0]
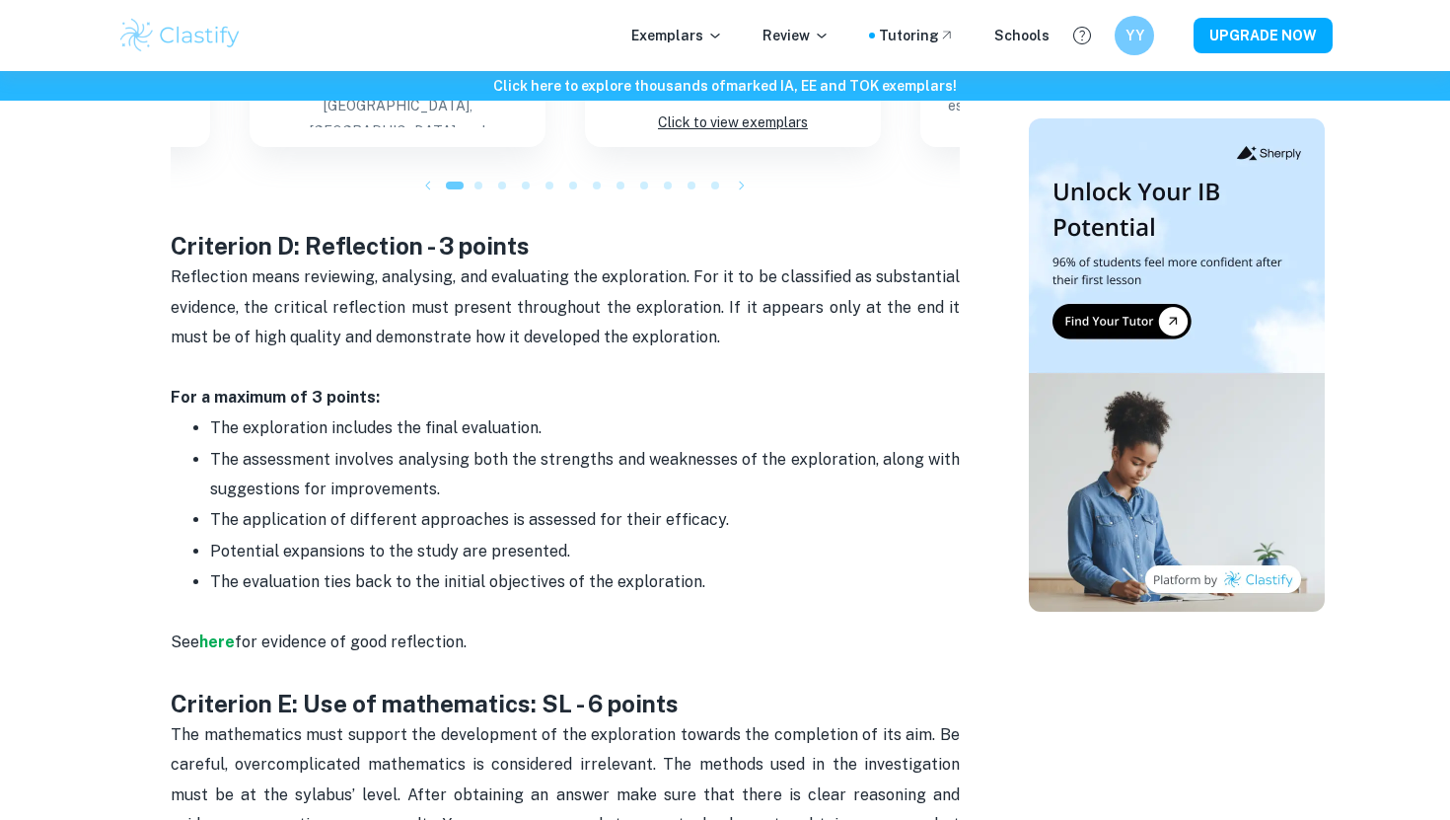
click at [481, 611] on p "See here for evidence of good reflection." at bounding box center [565, 643] width 789 height 90
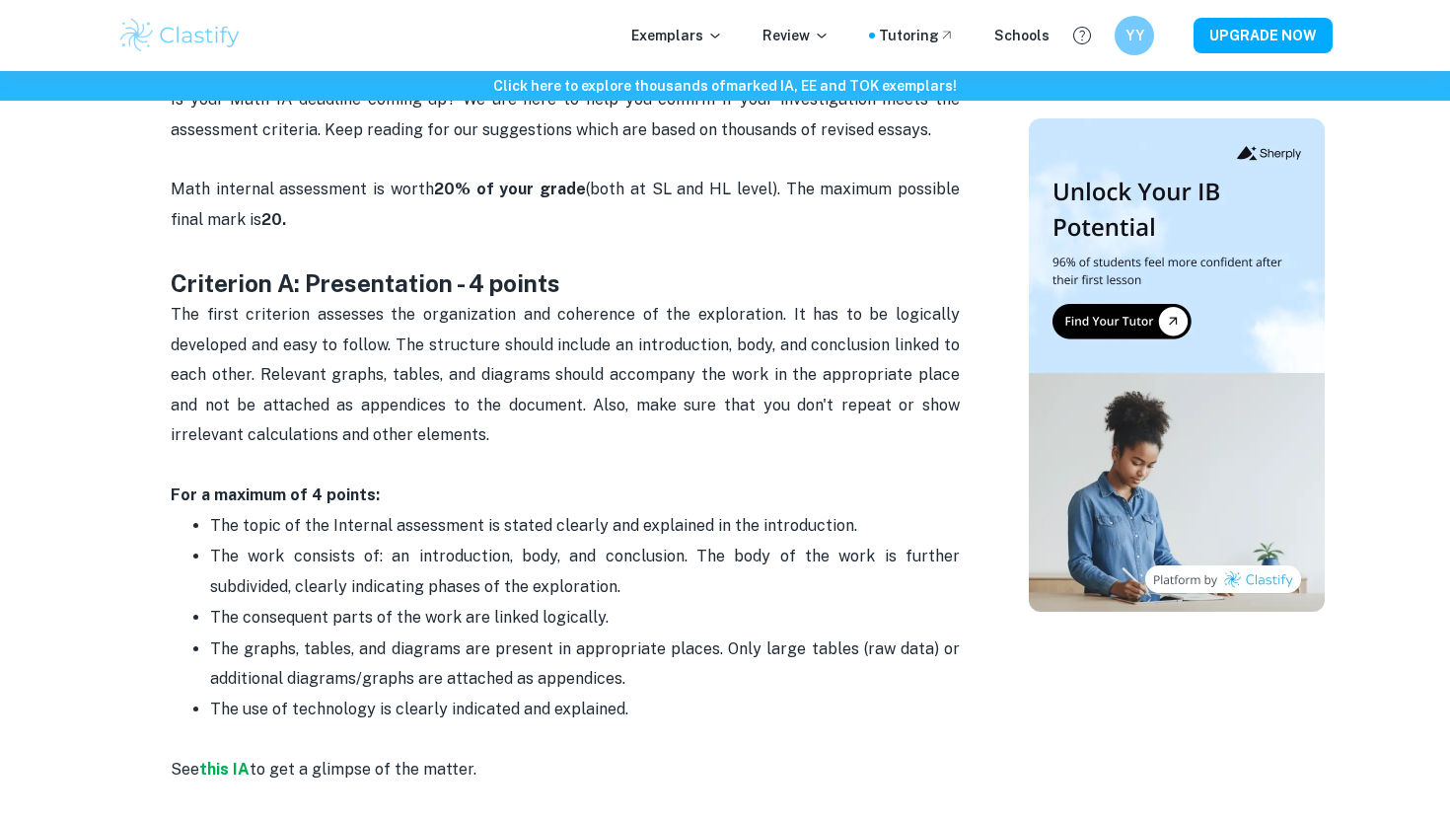
scroll to position [431, 0]
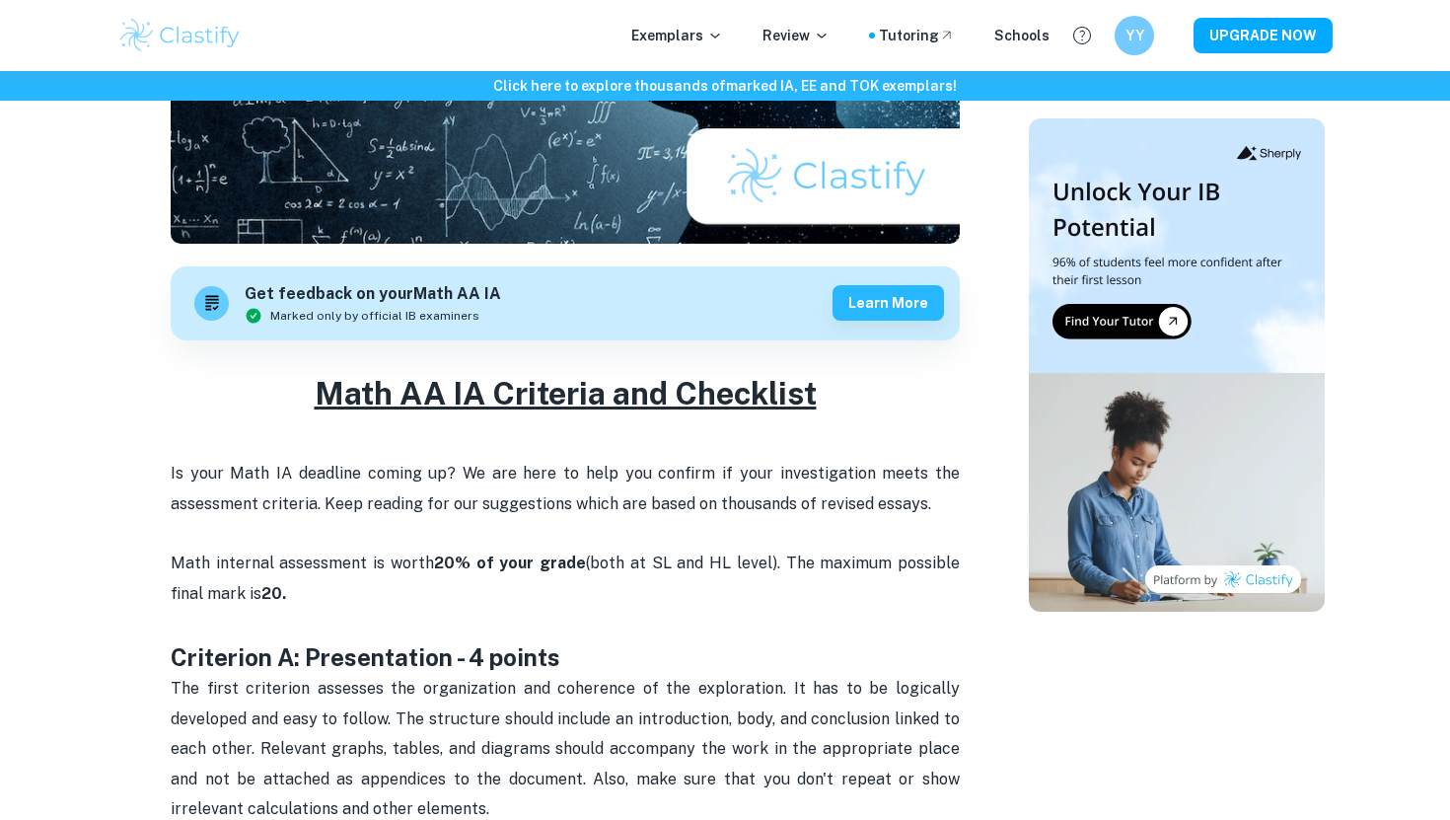
drag, startPoint x: 433, startPoint y: 573, endPoint x: 340, endPoint y: 375, distance: 218.9
copy div "lor IP DO Sitametc adi Elitseddo Ei temp Inci UT laboreet dolore ma? Al eni adm…"
